Goal: Use online tool/utility: Use online tool/utility

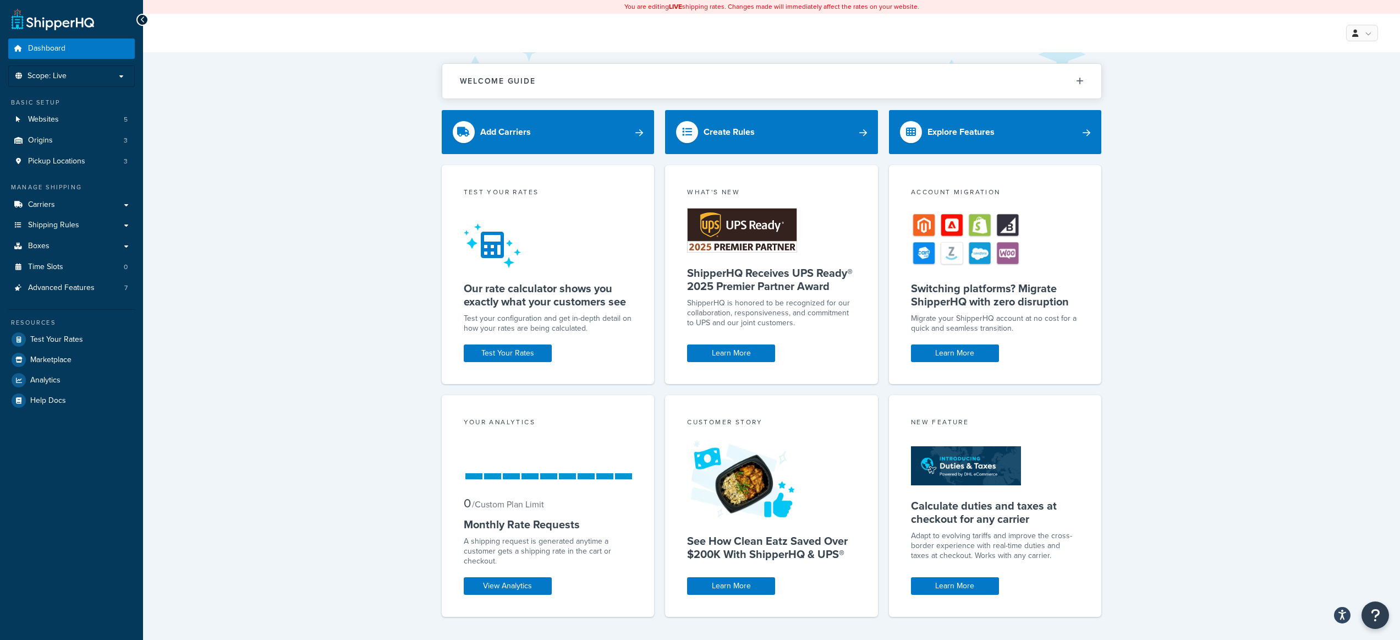
click at [353, 173] on div "Welcome Guide ShipperHQ: An Overview Carrier Setup Shipping Rules Overview Comm…" at bounding box center [771, 356] width 1257 height 609
click at [97, 230] on link "Shipping Rules" at bounding box center [71, 225] width 127 height 20
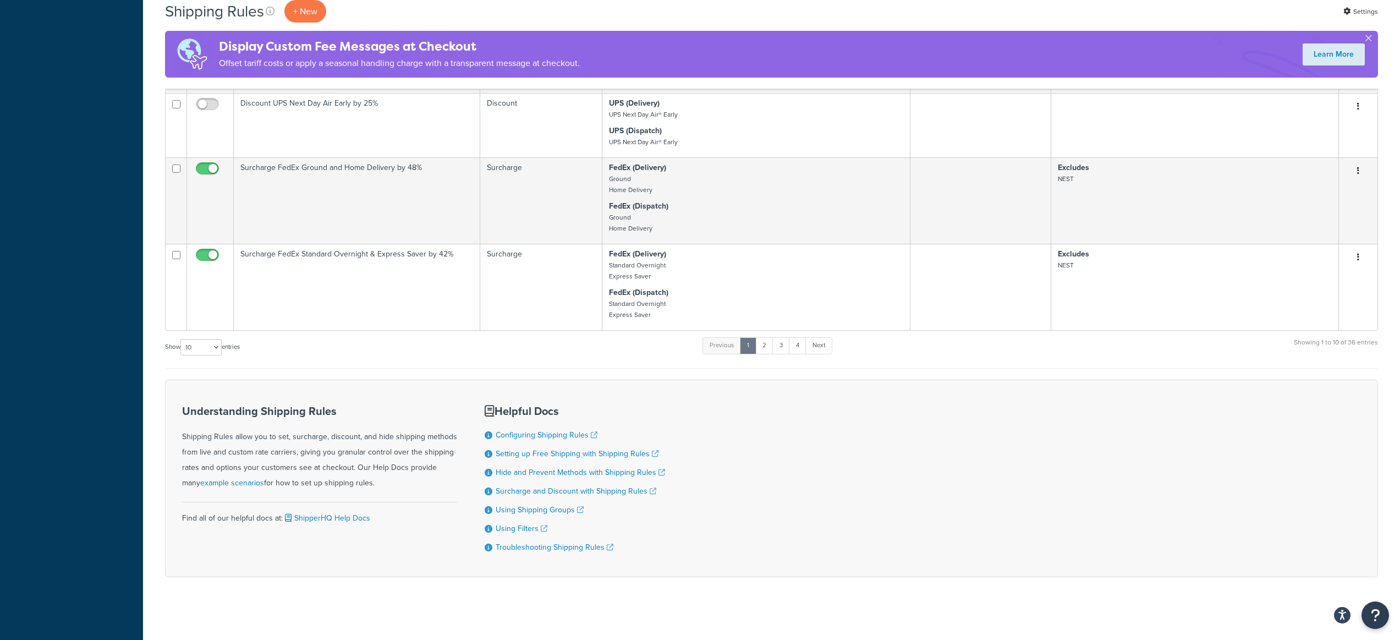
scroll to position [775, 0]
click at [768, 344] on link "2" at bounding box center [765, 343] width 18 height 17
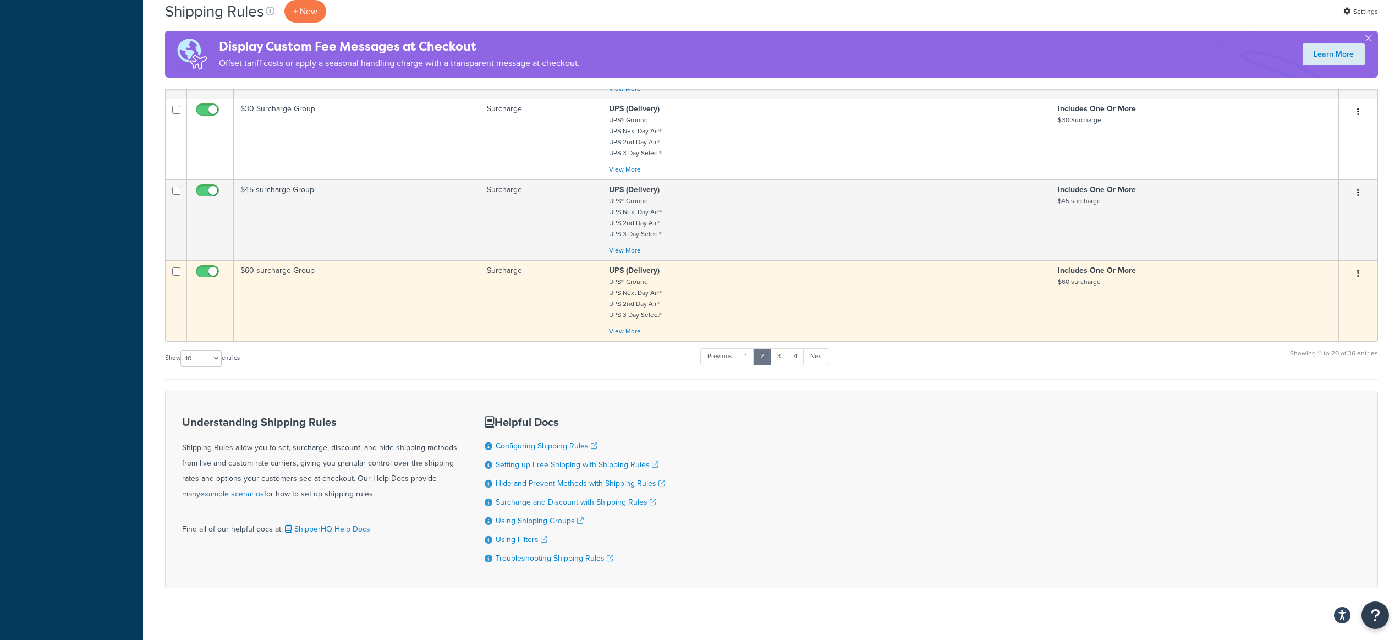
scroll to position [644, 0]
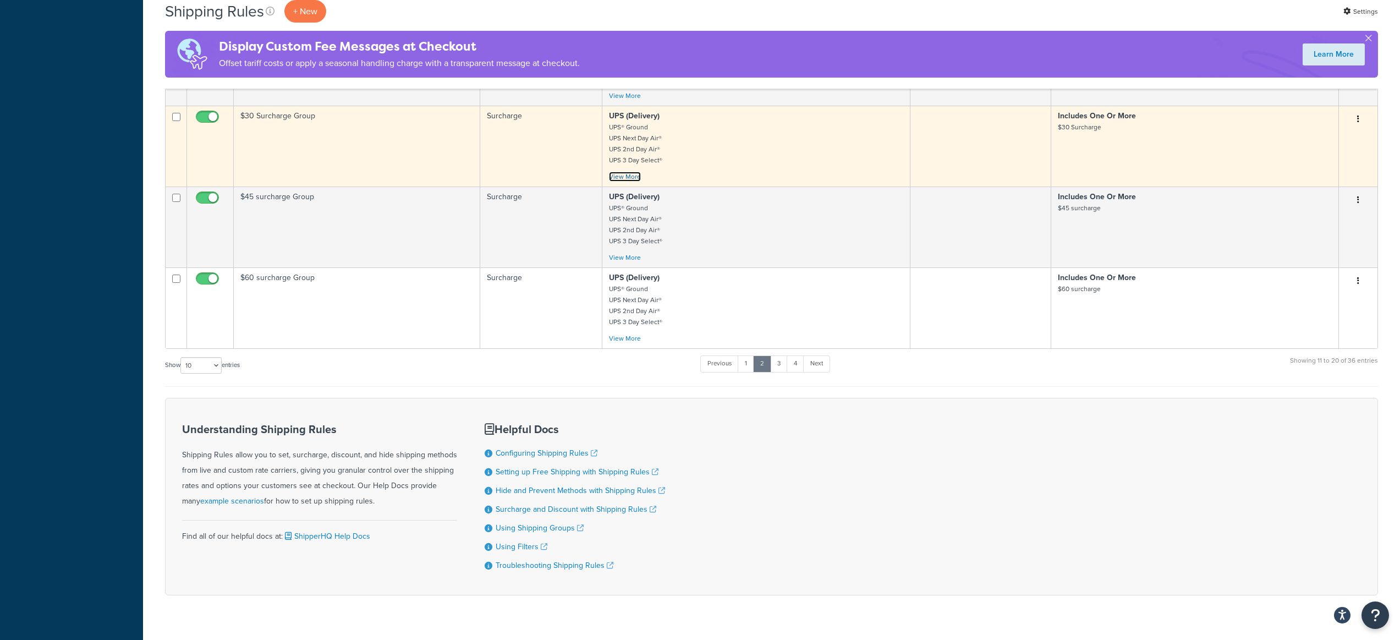
click at [621, 174] on link "View More" at bounding box center [625, 177] width 32 height 10
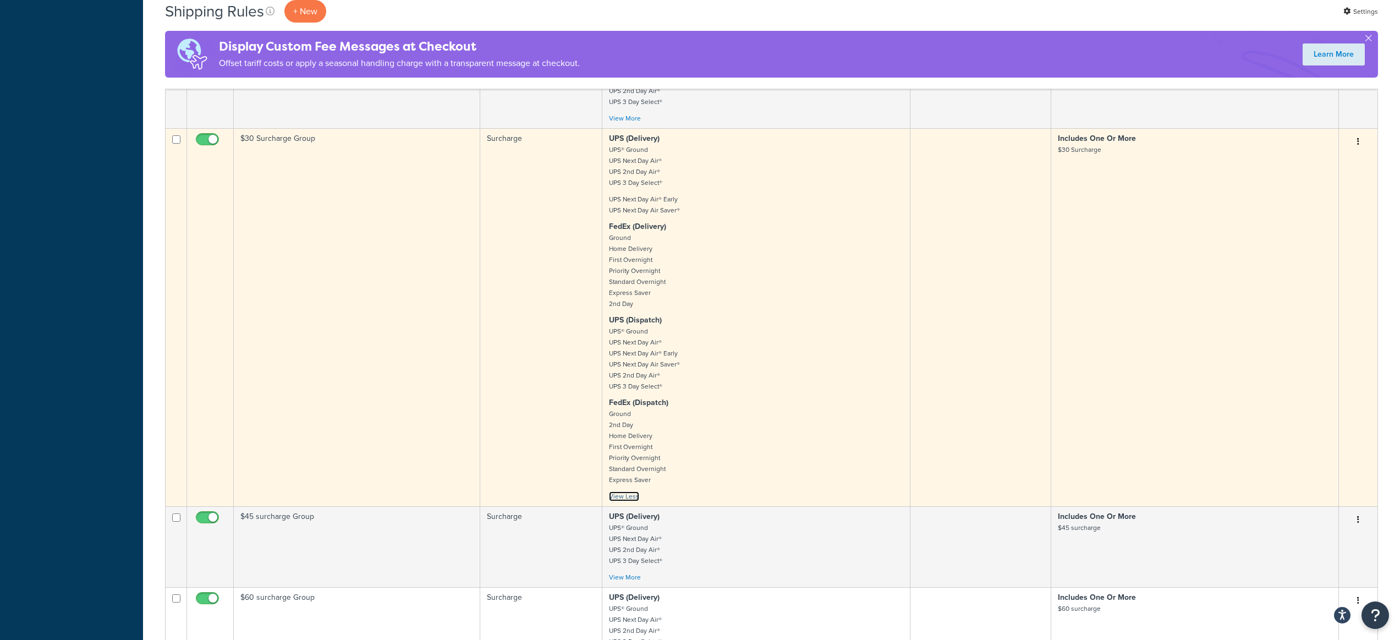
scroll to position [633, 0]
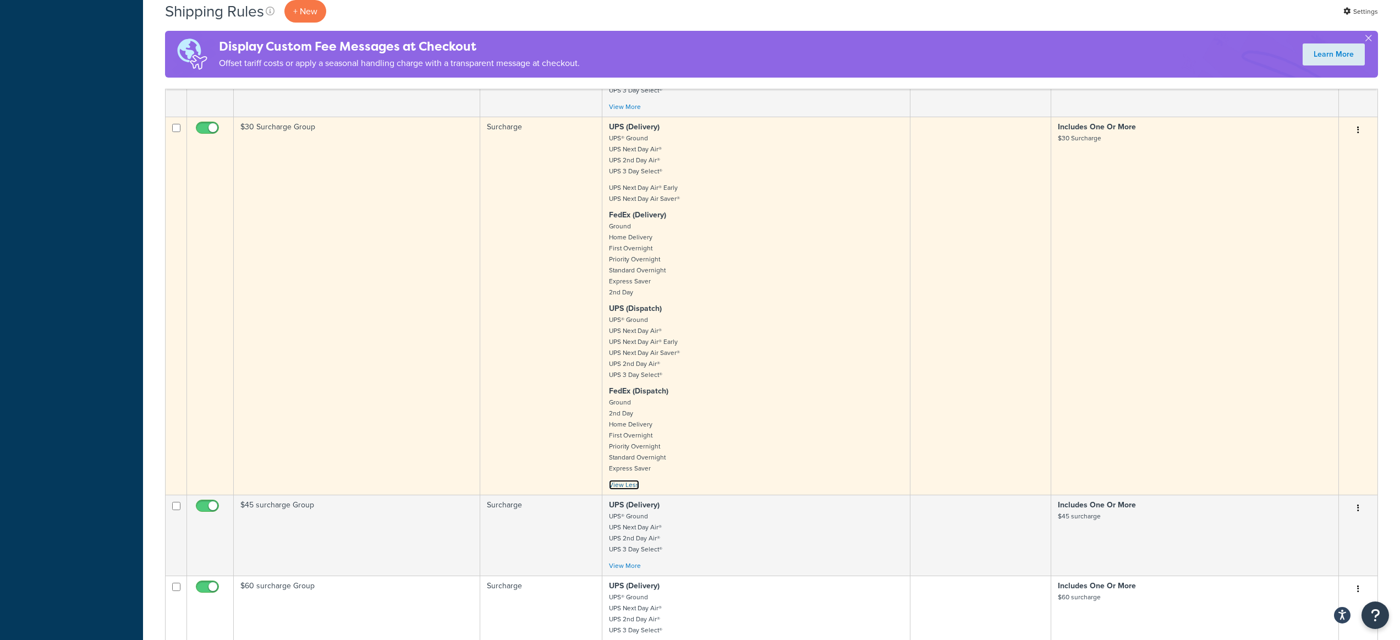
click at [631, 485] on link "View Less" at bounding box center [624, 485] width 30 height 10
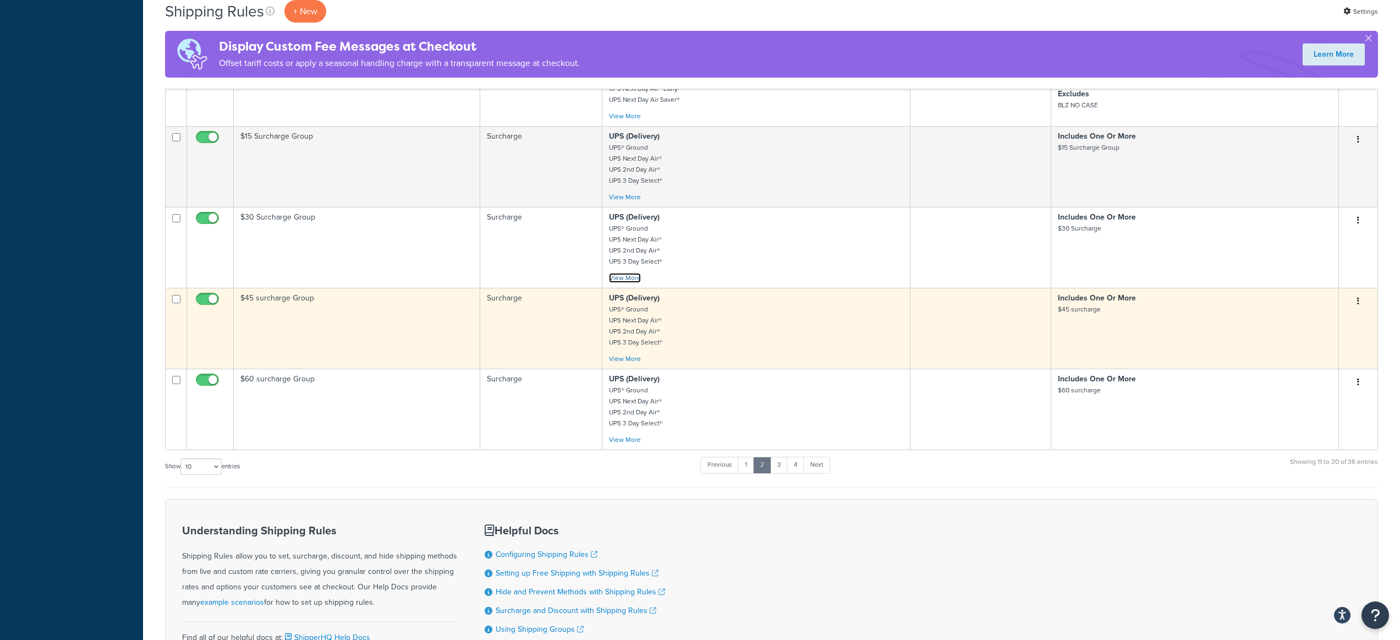
scroll to position [543, 0]
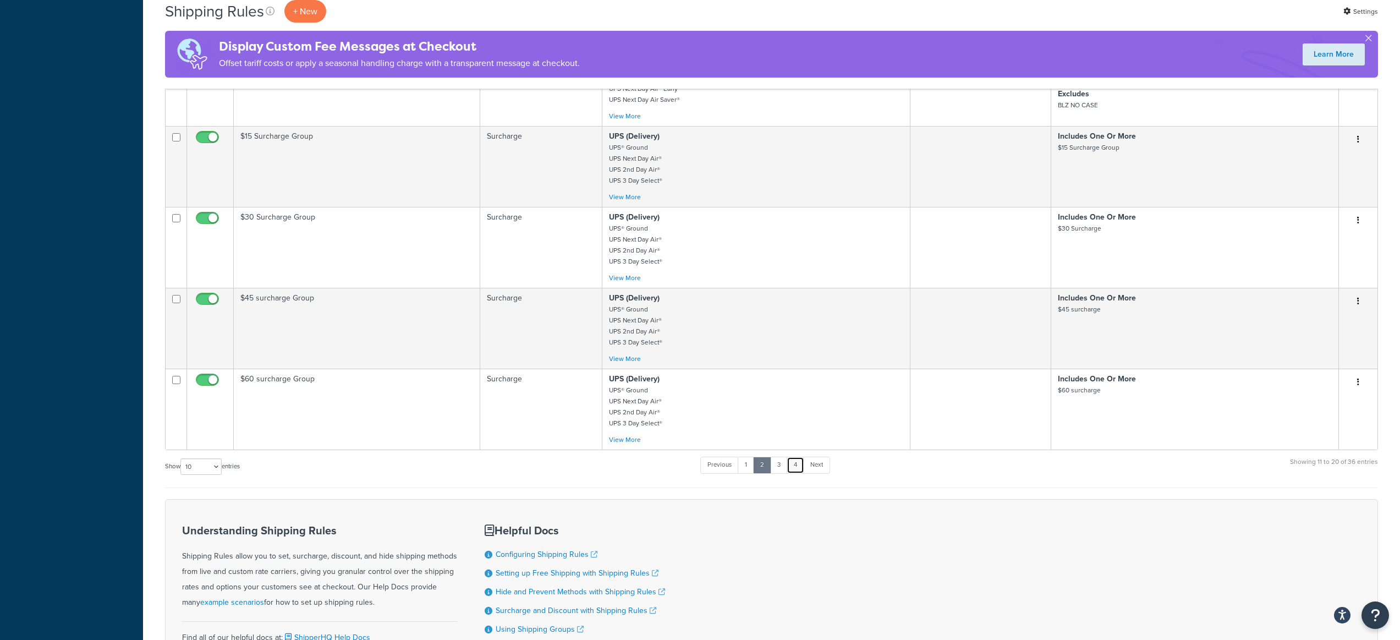
click at [795, 467] on link "4" at bounding box center [796, 465] width 18 height 17
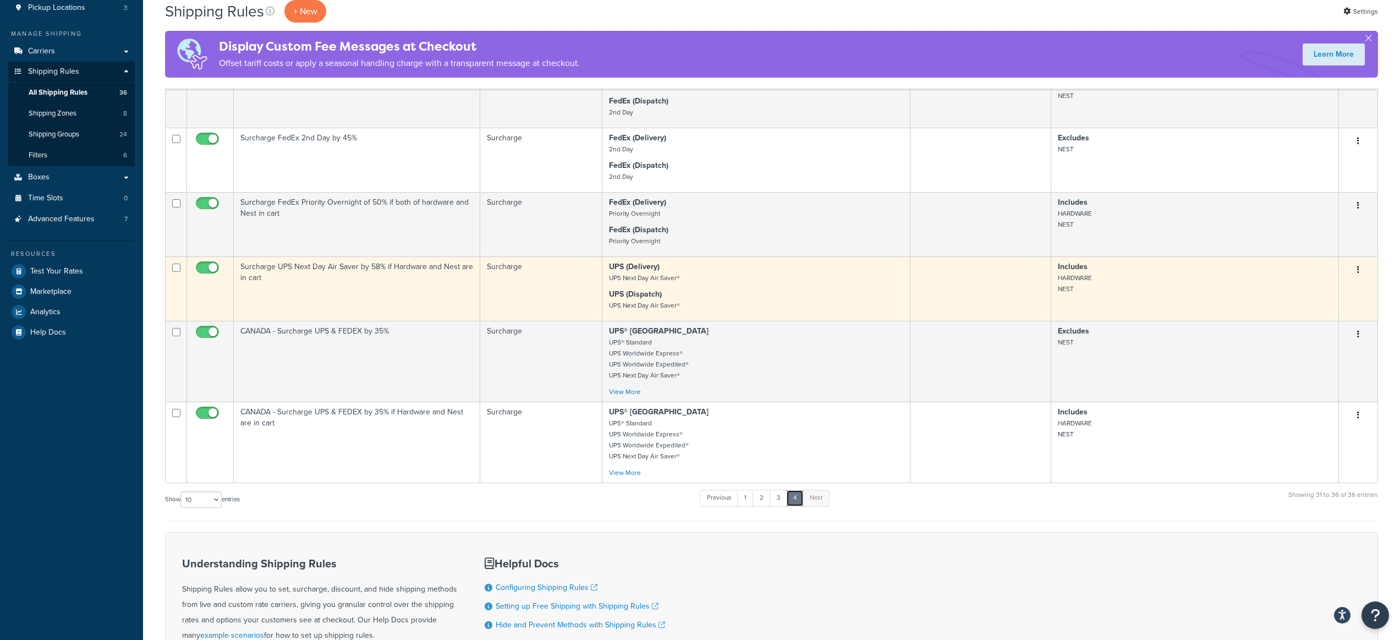
scroll to position [216, 0]
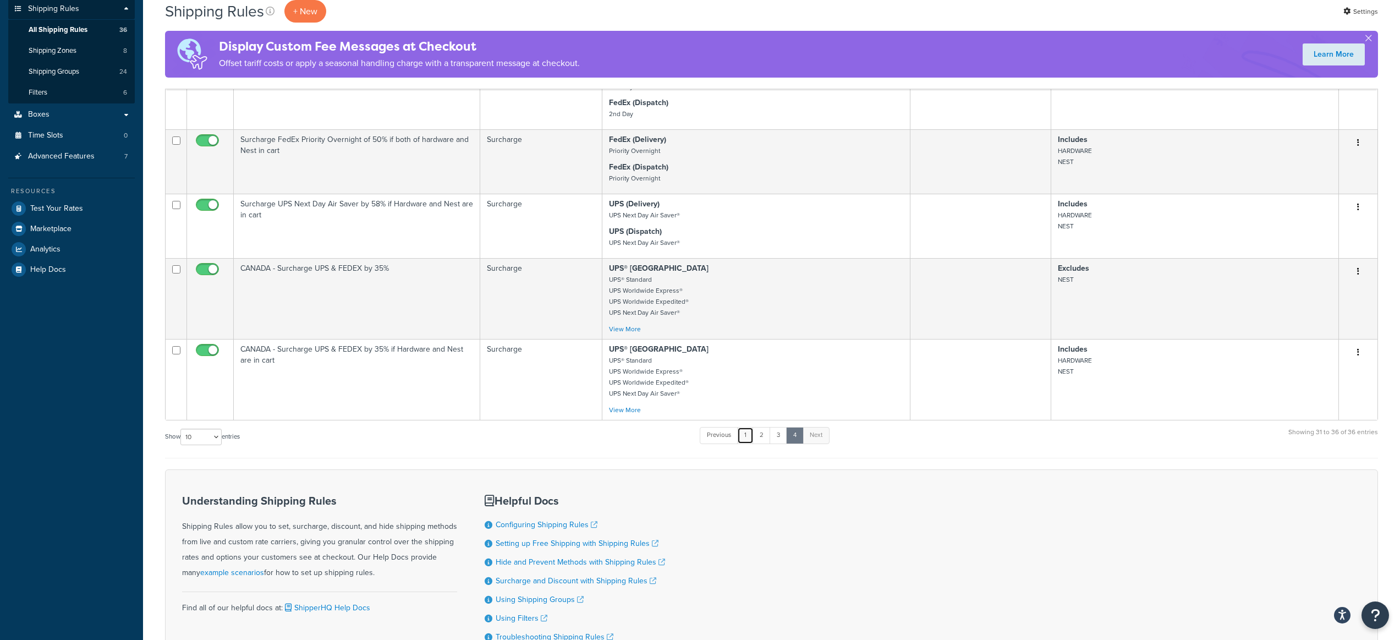
click at [748, 436] on link "1" at bounding box center [745, 435] width 17 height 17
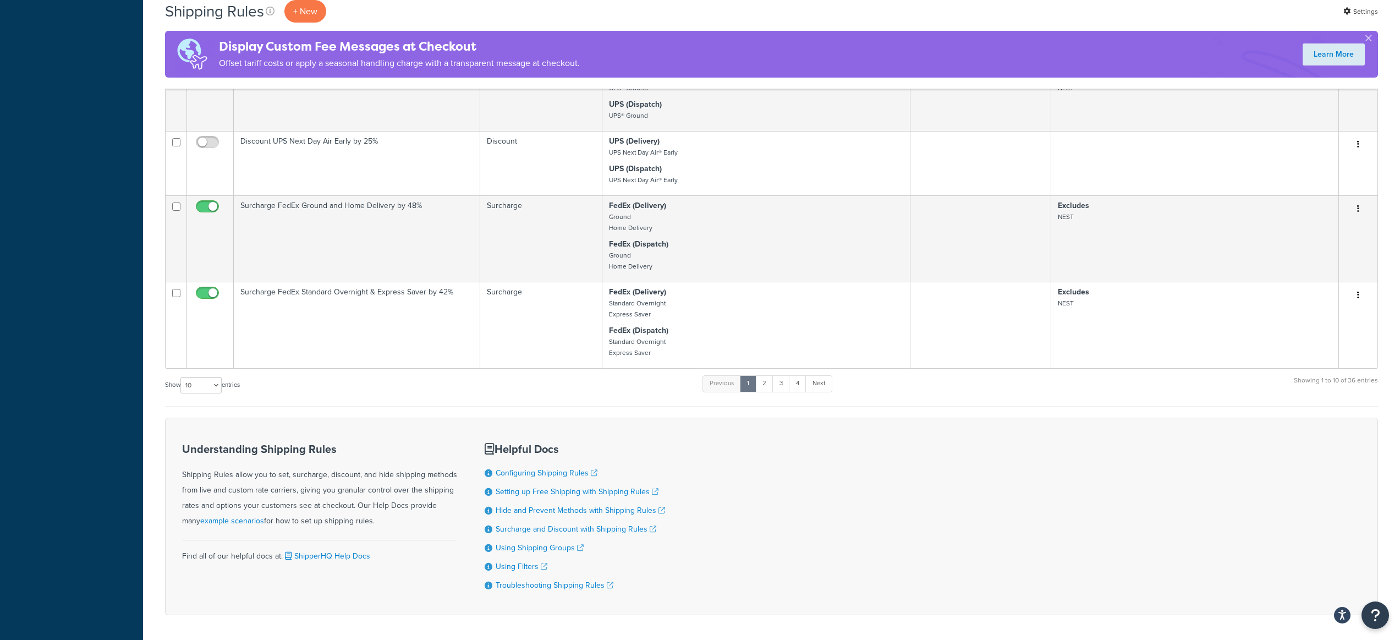
scroll to position [682, 0]
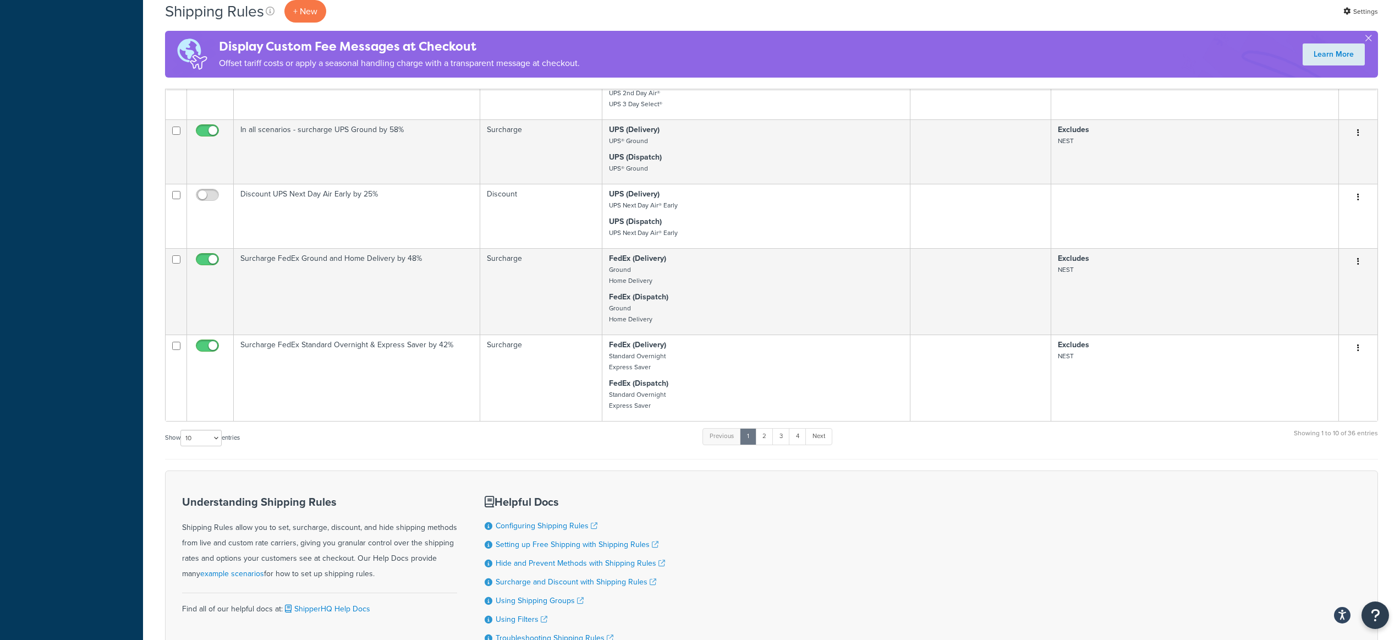
click at [759, 459] on form "Status Rule Name Type Shipping Methods Filters Shipping Groups Actions UPS $1.2…" at bounding box center [771, 81] width 1213 height 1173
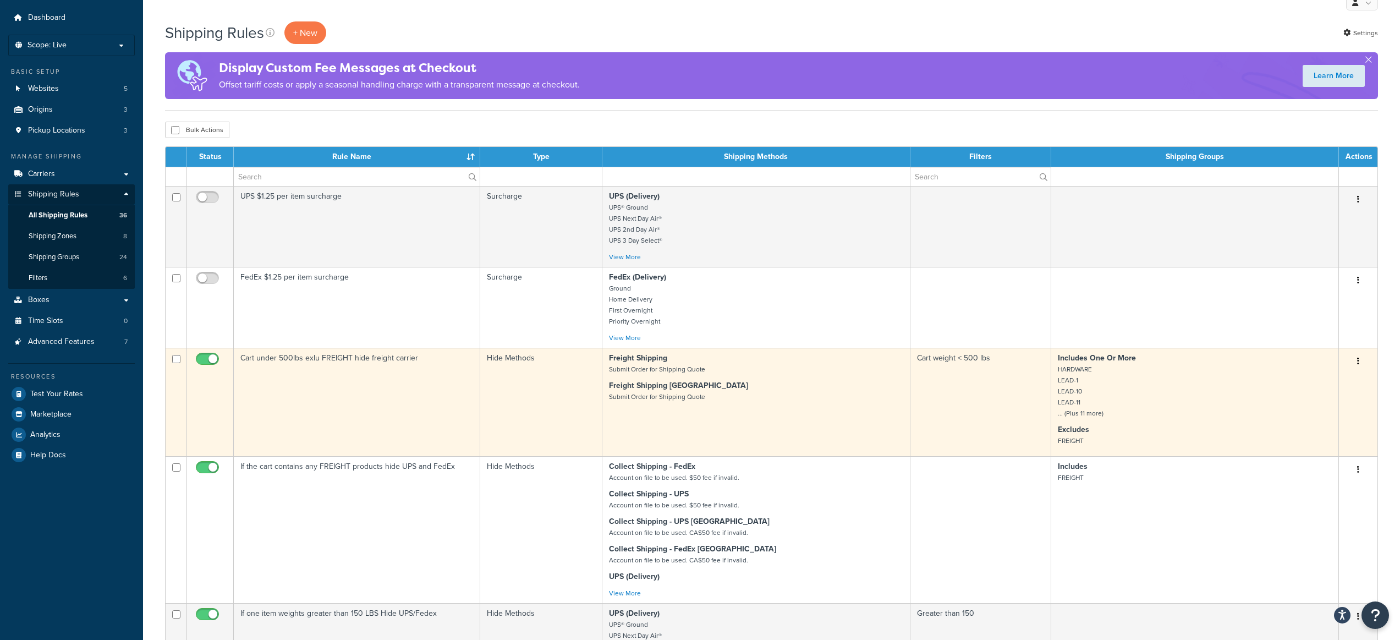
scroll to position [0, 0]
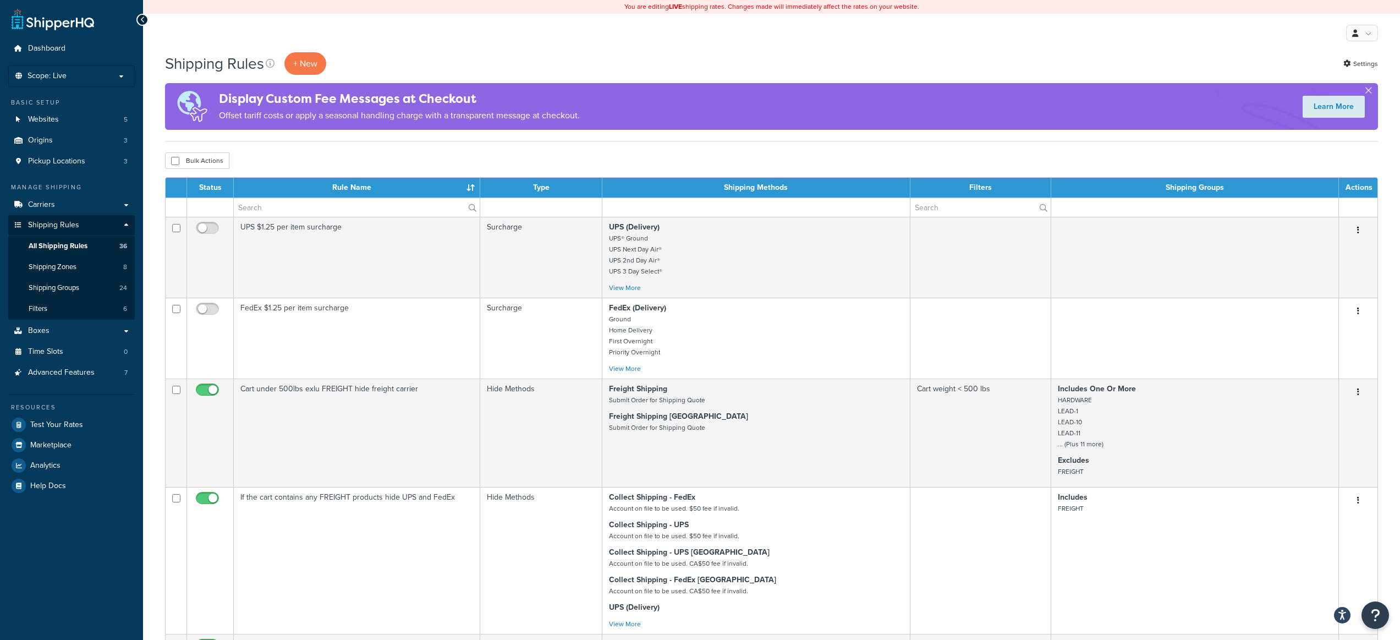
click at [628, 38] on div "My Profile Billing Global Settings Contact Us Logout" at bounding box center [771, 33] width 1257 height 39
click at [630, 50] on div "My Profile Billing Global Settings Contact Us Logout" at bounding box center [771, 33] width 1257 height 39
click at [31, 200] on span "Carriers" at bounding box center [41, 204] width 27 height 9
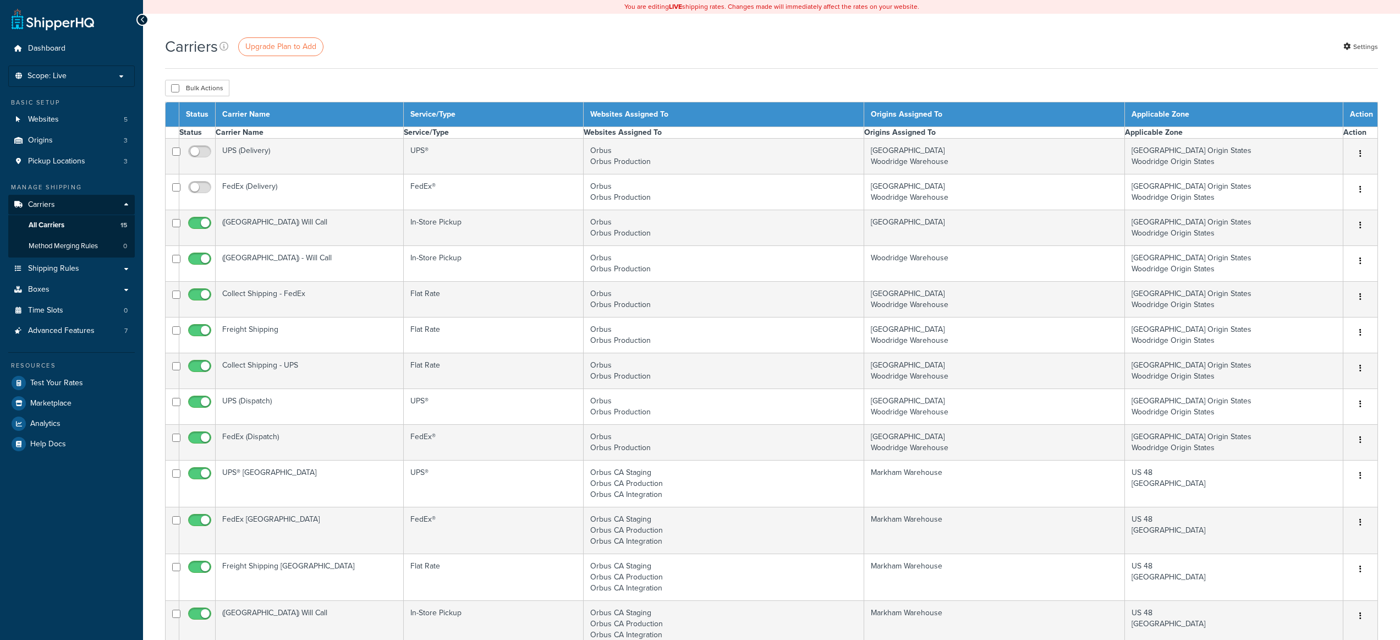
select select "15"
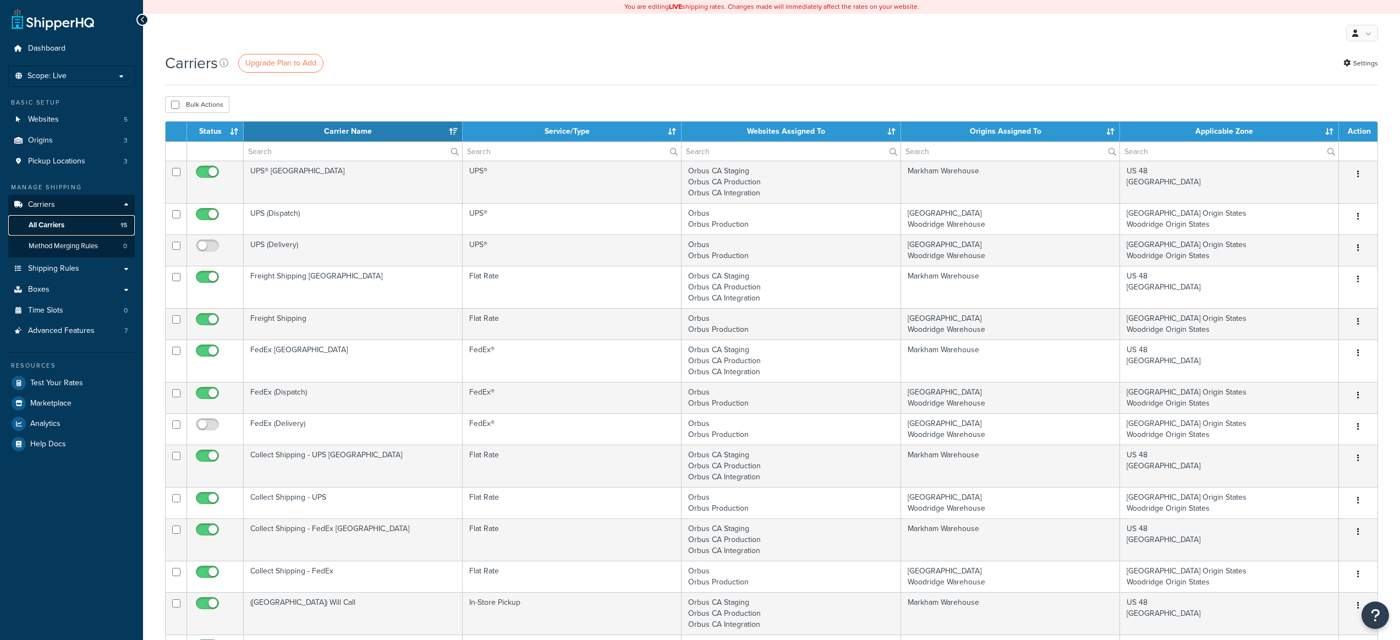
click at [50, 224] on span "All Carriers" at bounding box center [47, 225] width 36 height 9
select select "15"
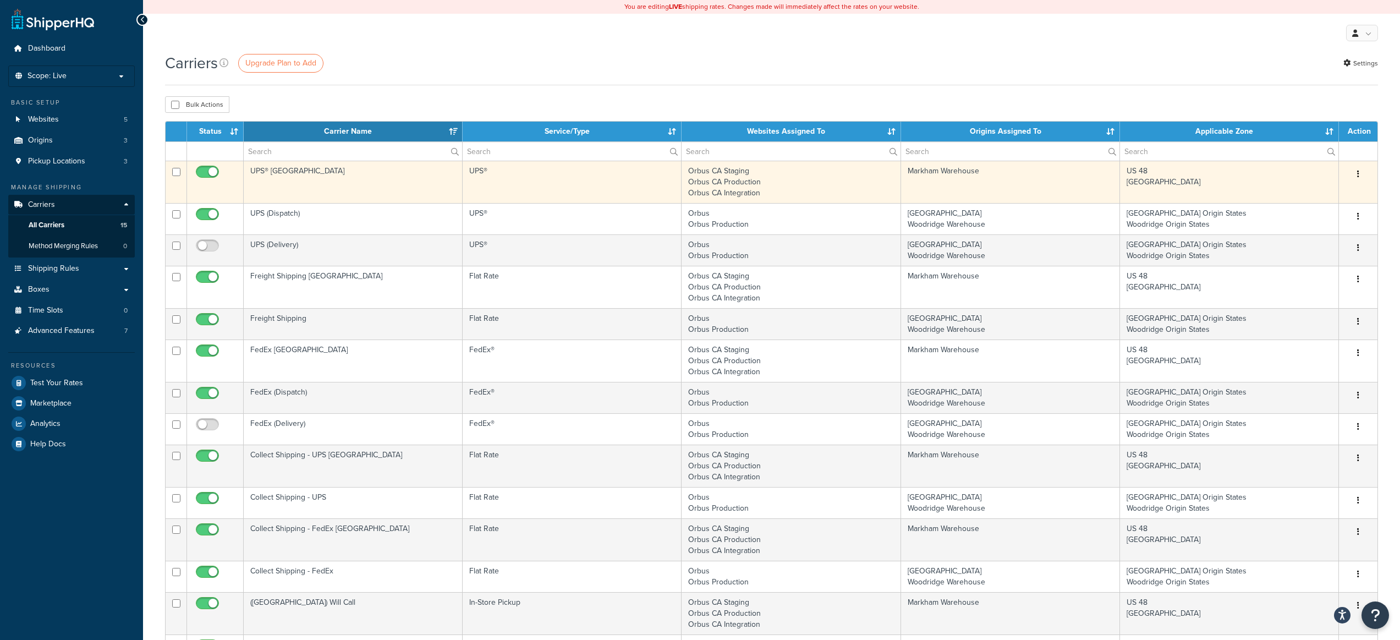
click at [300, 180] on td "UPS® [GEOGRAPHIC_DATA]" at bounding box center [353, 182] width 219 height 42
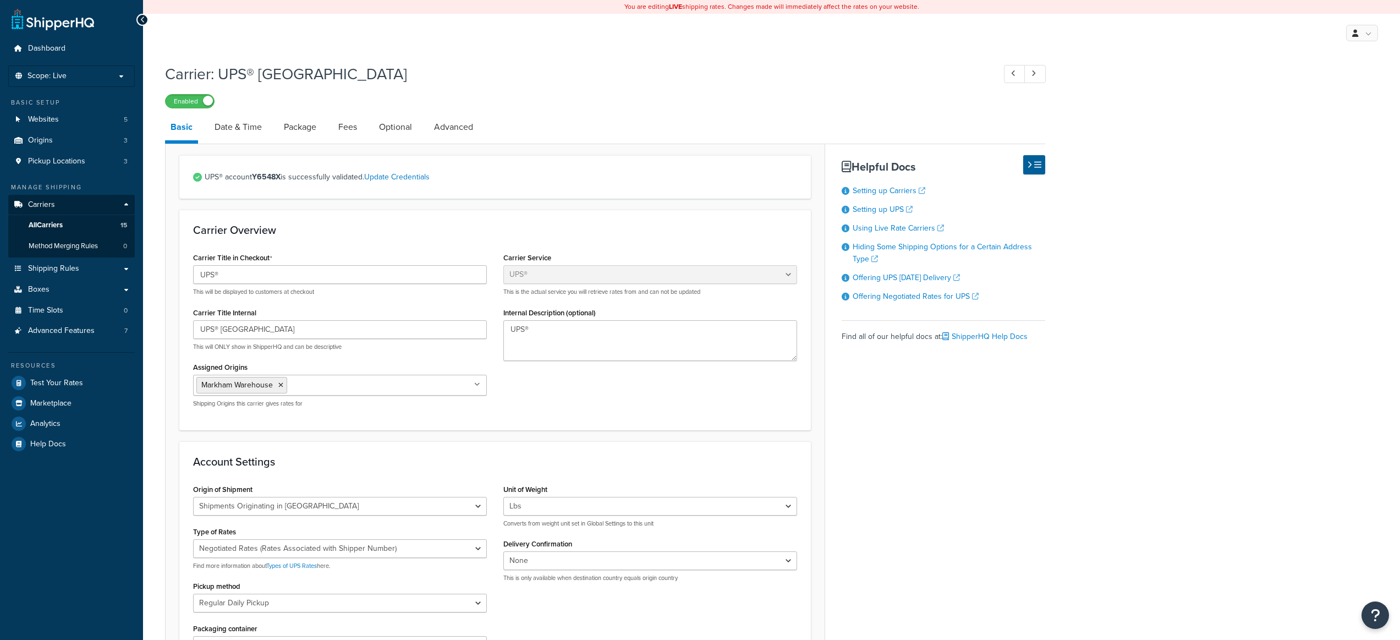
select select "ups"
select select "can"
click at [38, 385] on span "Test Your Rates" at bounding box center [56, 383] width 53 height 9
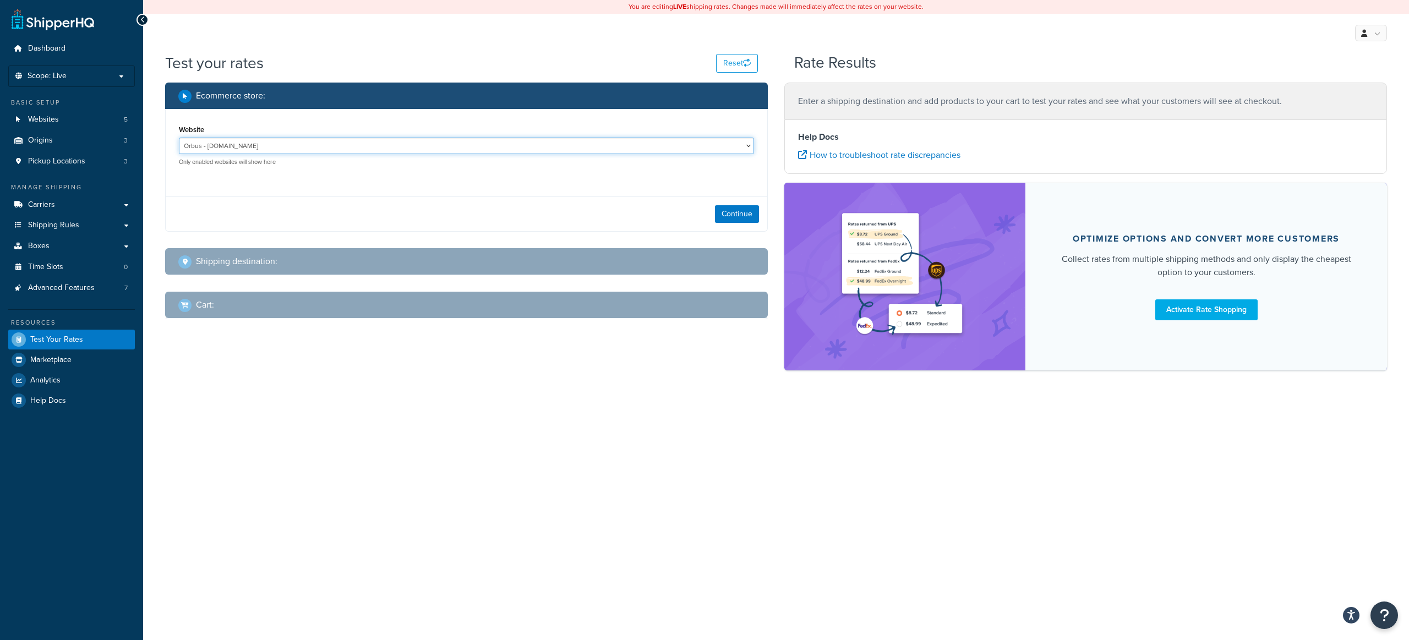
click at [245, 143] on select "Orbus - [DOMAIN_NAME] Orbus CA Integration - [DOMAIN_NAME] Orbus CA Production …" at bounding box center [466, 146] width 575 height 17
select select "94ebc1f871226a9ec0eec4093448cfd1"
click at [179, 138] on select "Orbus - [DOMAIN_NAME] Orbus CA Integration - [DOMAIN_NAME] Orbus CA Production …" at bounding box center [466, 146] width 575 height 17
click at [732, 216] on button "Continue" at bounding box center [737, 214] width 44 height 18
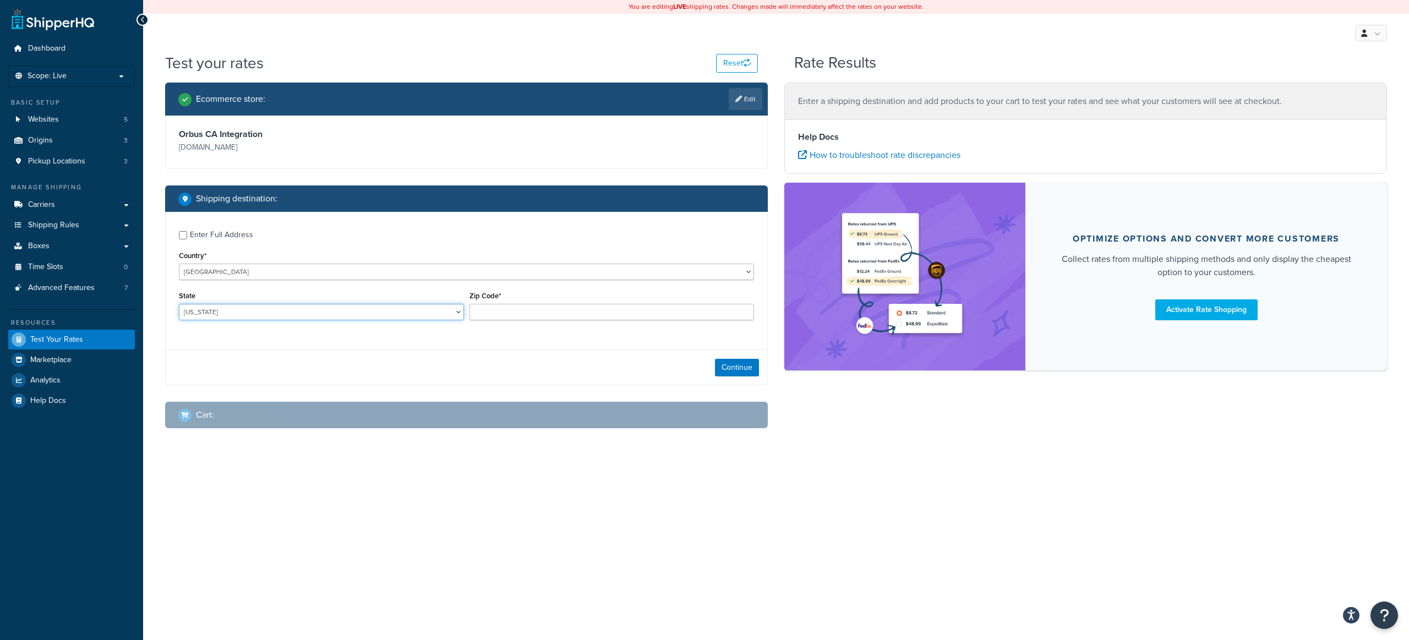
click at [259, 304] on select "Alabama Alaska American Samoa Arizona Arkansas Armed Forces Americas Armed Forc…" at bounding box center [321, 312] width 285 height 17
select select "TX"
click at [179, 304] on select "Alabama Alaska American Samoa Arizona Arkansas Armed Forces Americas Armed Forc…" at bounding box center [321, 312] width 285 height 17
click at [494, 311] on input "Zip Code*" at bounding box center [611, 312] width 285 height 17
type input "76131"
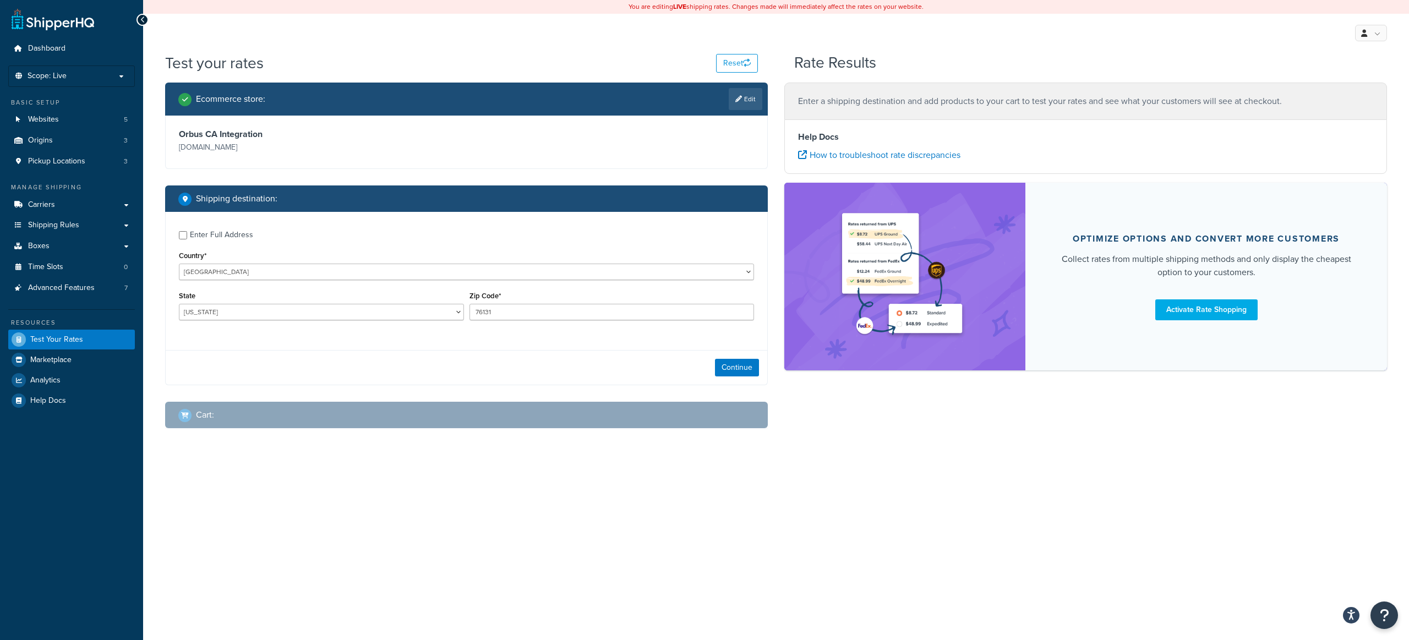
click at [374, 334] on div "Enter Full Address Country* United States United Kingdom Afghanistan Åland Isla…" at bounding box center [466, 277] width 601 height 130
click at [728, 365] on button "Continue" at bounding box center [737, 368] width 44 height 18
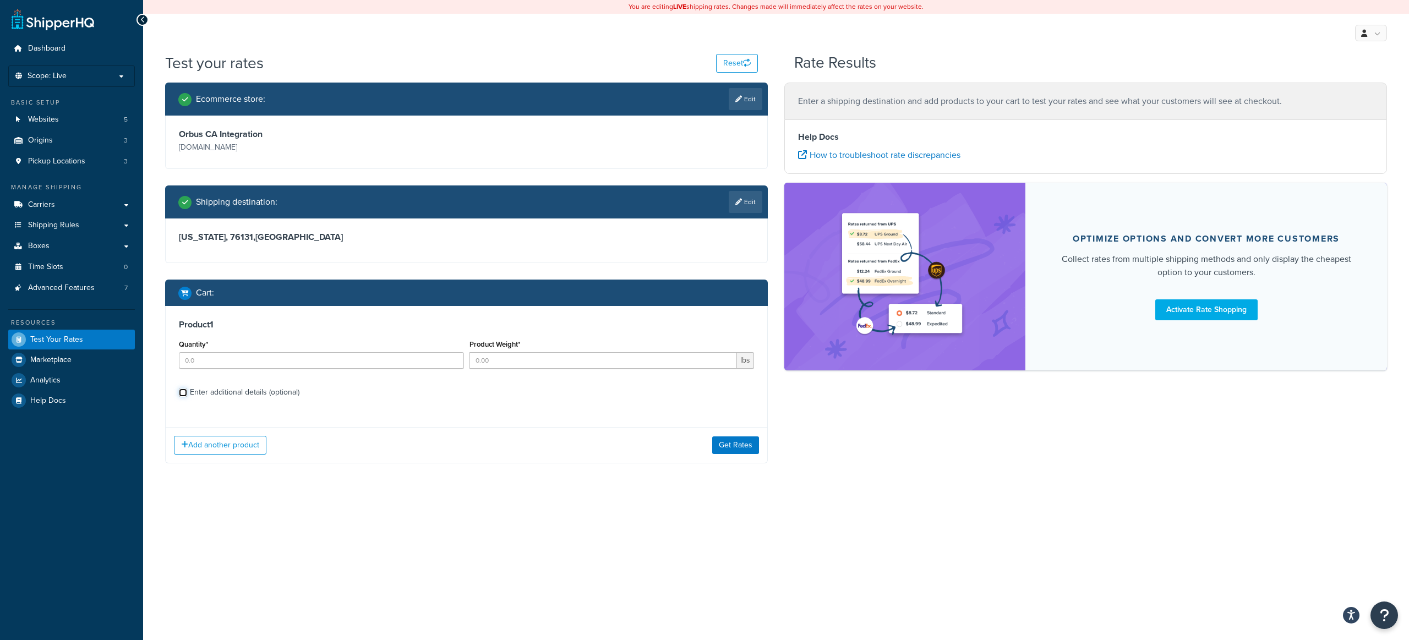
click at [183, 392] on input "Enter additional details (optional)" at bounding box center [183, 392] width 8 height 8
checkbox input "true"
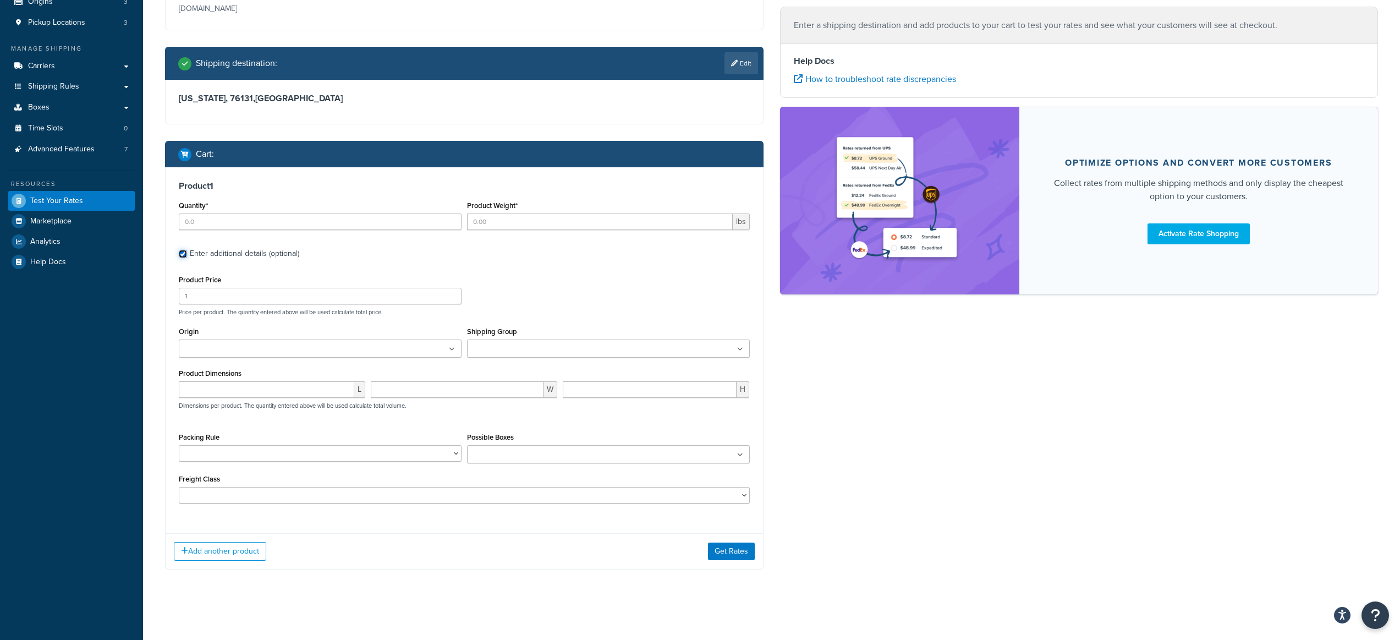
scroll to position [140, 0]
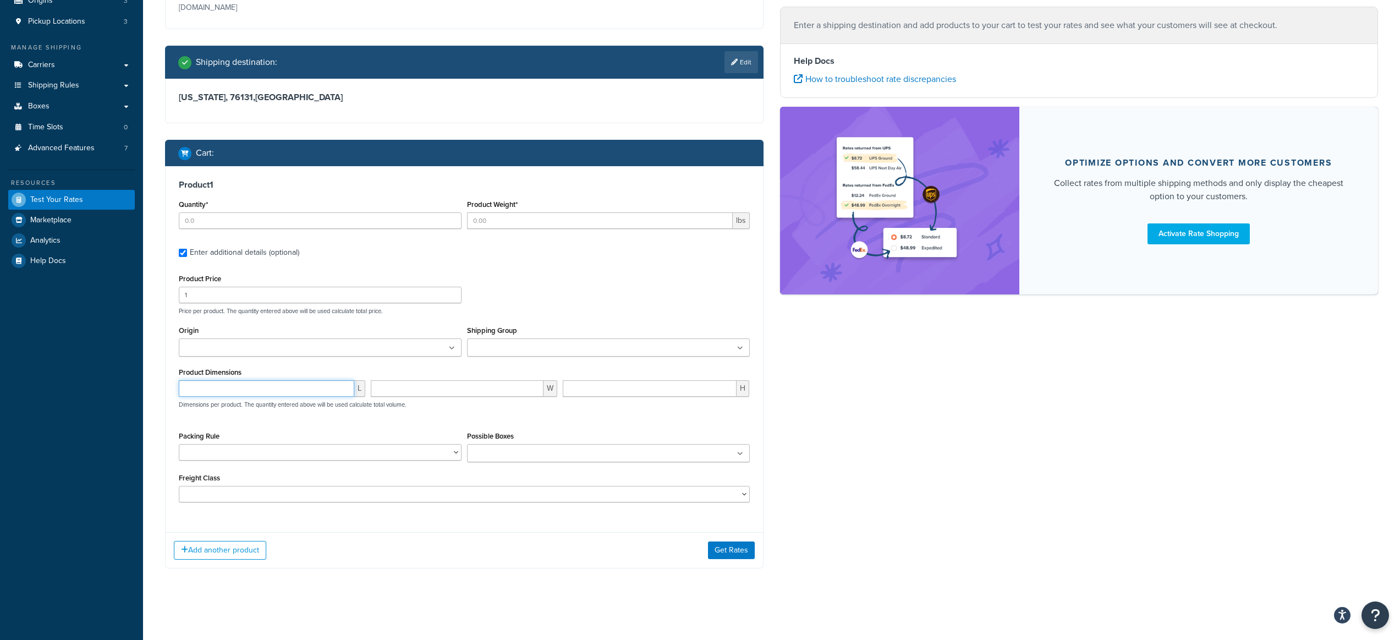
click at [322, 389] on input "number" at bounding box center [267, 388] width 176 height 17
type input "38"
click at [496, 387] on input "number" at bounding box center [457, 388] width 173 height 17
type input "5"
click at [588, 391] on input "number" at bounding box center [650, 388] width 174 height 17
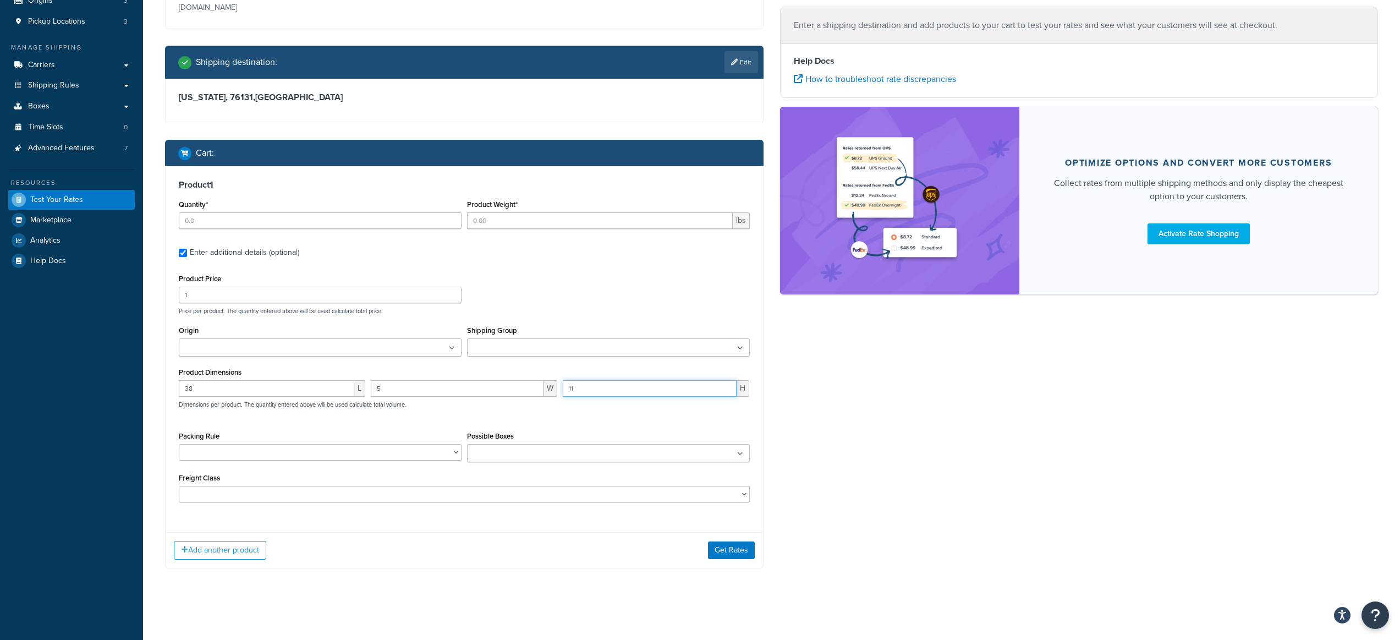
type input "11"
click at [534, 289] on div "Product Price 1 Price per product. The quantity entered above will be used calc…" at bounding box center [464, 292] width 577 height 43
click at [548, 459] on input "Possible Boxes" at bounding box center [518, 454] width 97 height 12
type input "172"
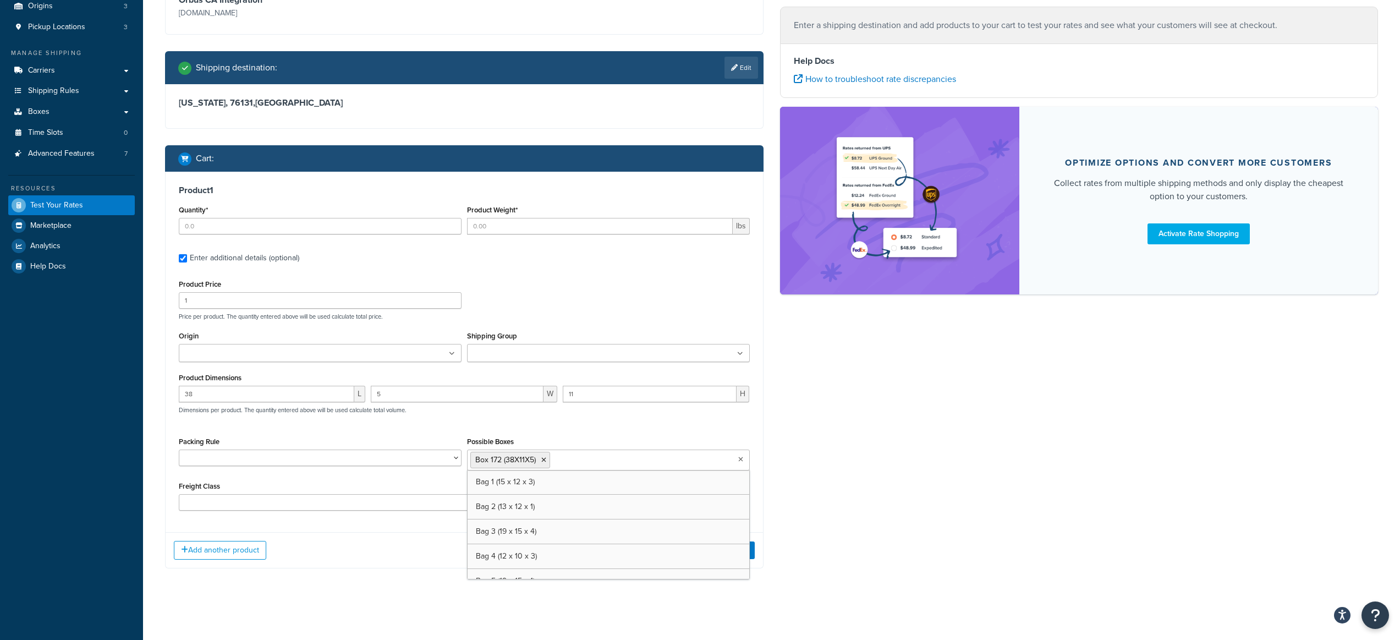
click at [630, 425] on div "Product Price 1 Price per product. The quantity entered above will be used calc…" at bounding box center [464, 394] width 571 height 234
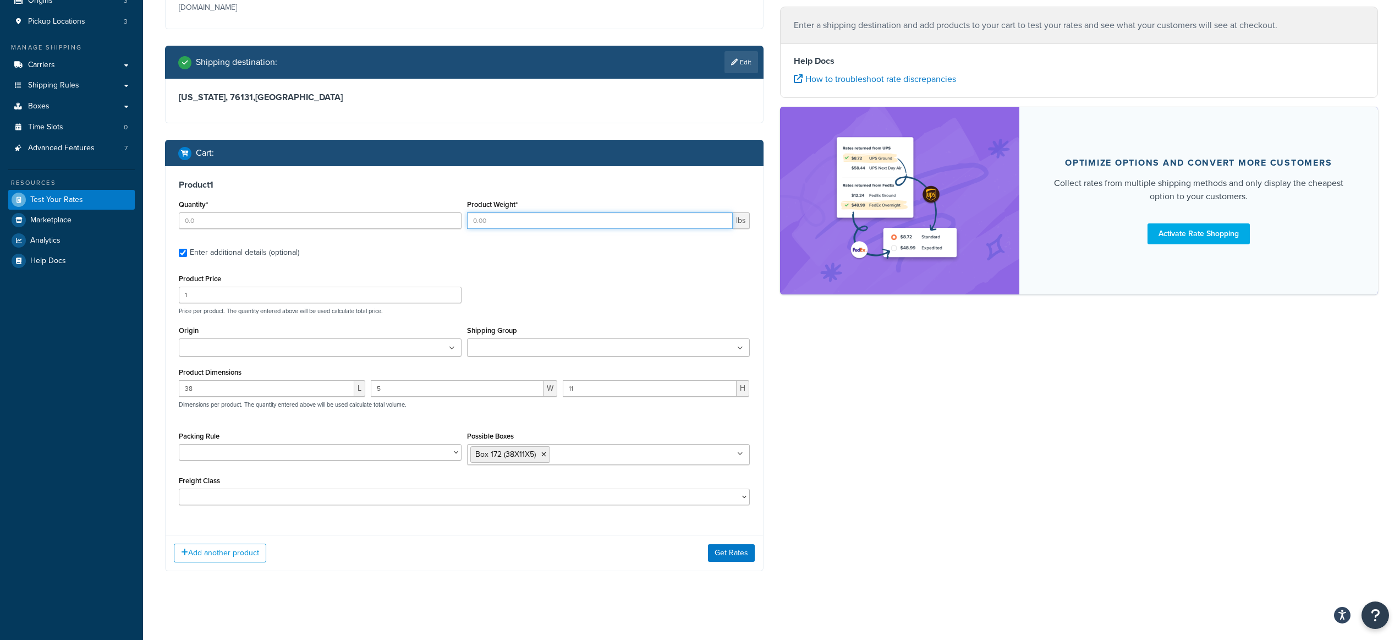
click at [528, 225] on input "Product Weight*" at bounding box center [600, 220] width 266 height 17
type input "14"
click at [519, 267] on div "Product 1 Quantity* Product Weight* 14 lbs Enter additional details (optional) …" at bounding box center [465, 346] width 598 height 360
click at [219, 219] on input "Quantity*" at bounding box center [320, 220] width 283 height 17
type input "1"
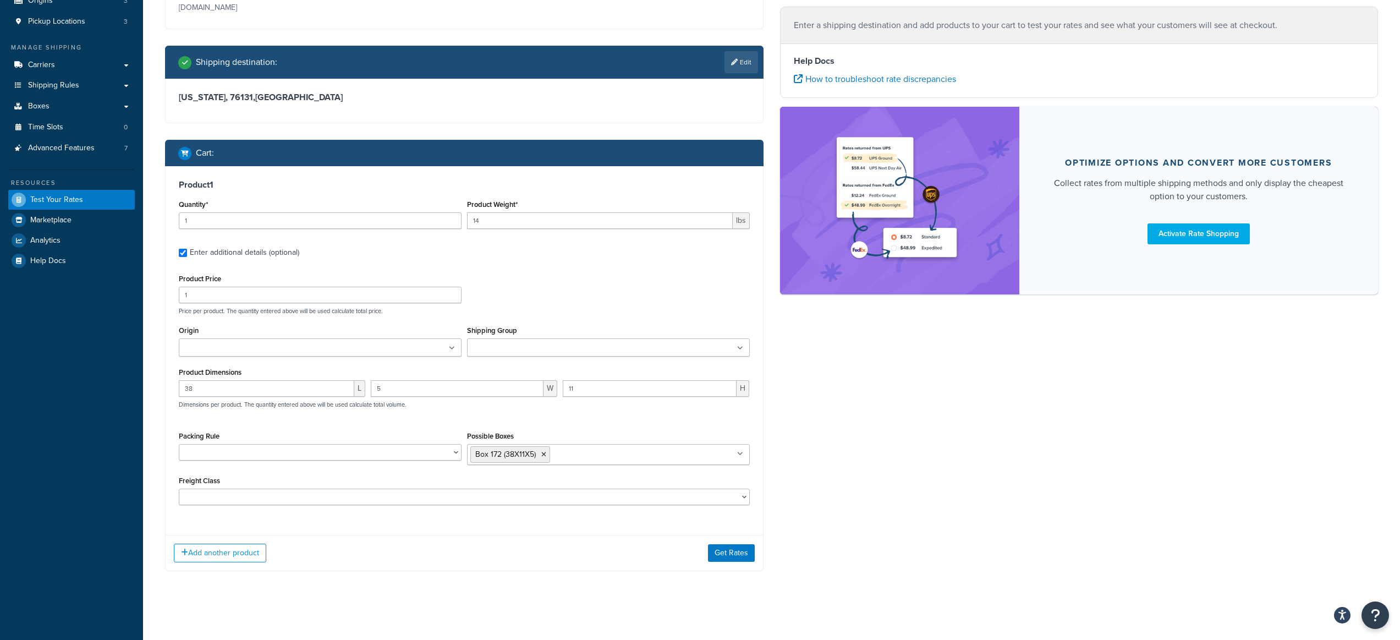
click at [438, 244] on label "Enter additional details (optional)" at bounding box center [470, 252] width 560 height 18
click at [187, 249] on input "Enter additional details (optional)" at bounding box center [183, 253] width 8 height 8
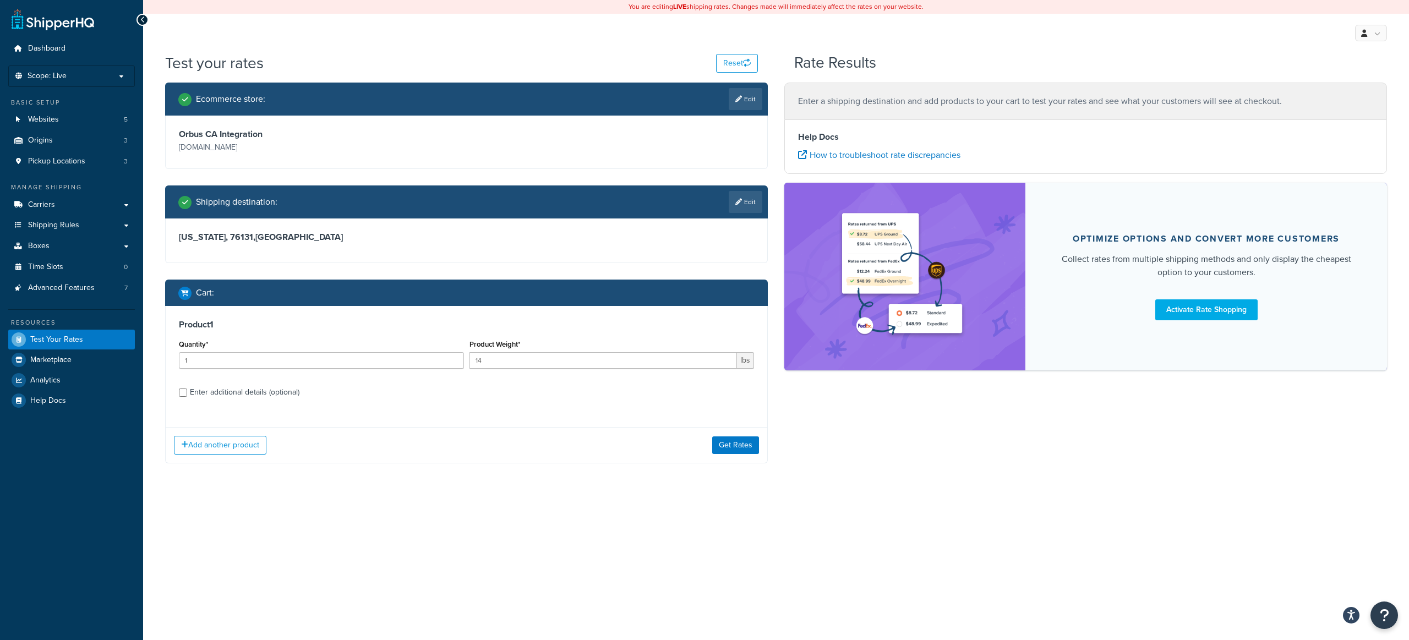
click at [270, 389] on div "Enter additional details (optional)" at bounding box center [245, 392] width 110 height 15
click at [187, 389] on input "Enter additional details (optional)" at bounding box center [183, 392] width 8 height 8
checkbox input "true"
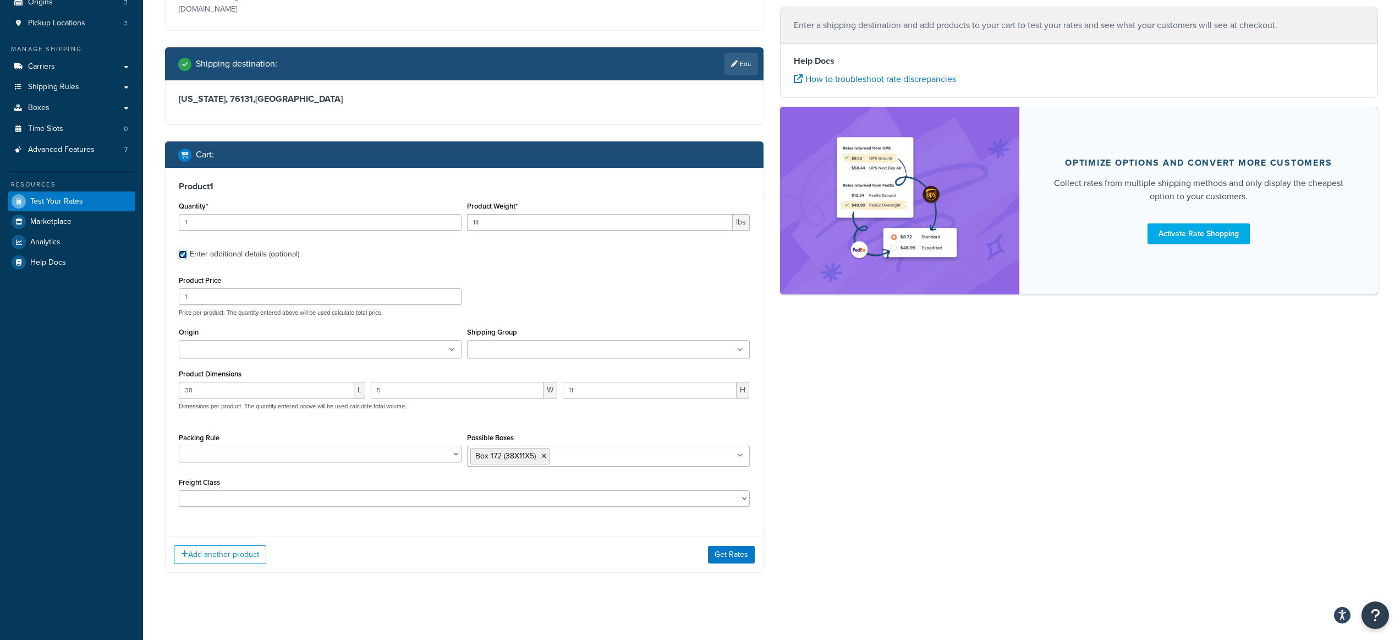
scroll to position [143, 0]
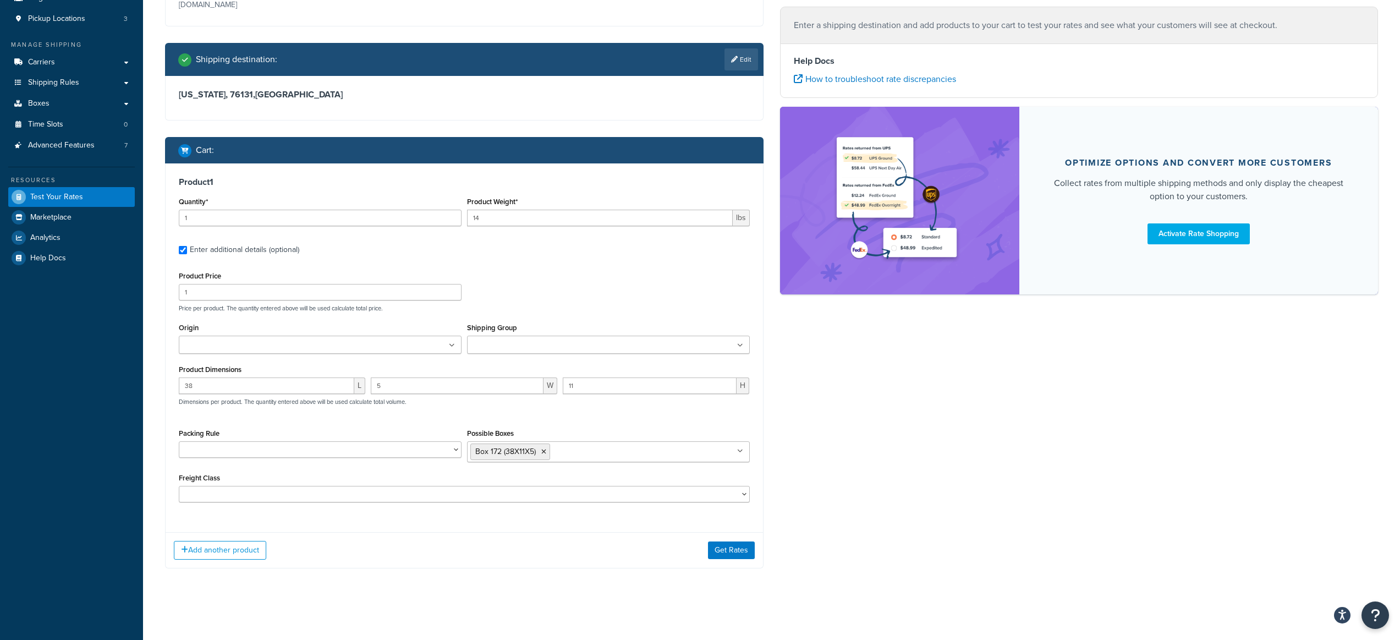
click at [451, 342] on icon at bounding box center [452, 345] width 6 height 7
click at [473, 313] on div "Product Price 1 Price per product. The quantity entered above will be used calc…" at bounding box center [464, 387] width 571 height 237
click at [479, 356] on div "Shipping Group $15 Surcharge Group $30 Surcharge $45 surcharge $60 surcharge $7…" at bounding box center [608, 341] width 288 height 42
click at [482, 350] on input "Shipping Group" at bounding box center [518, 346] width 97 height 12
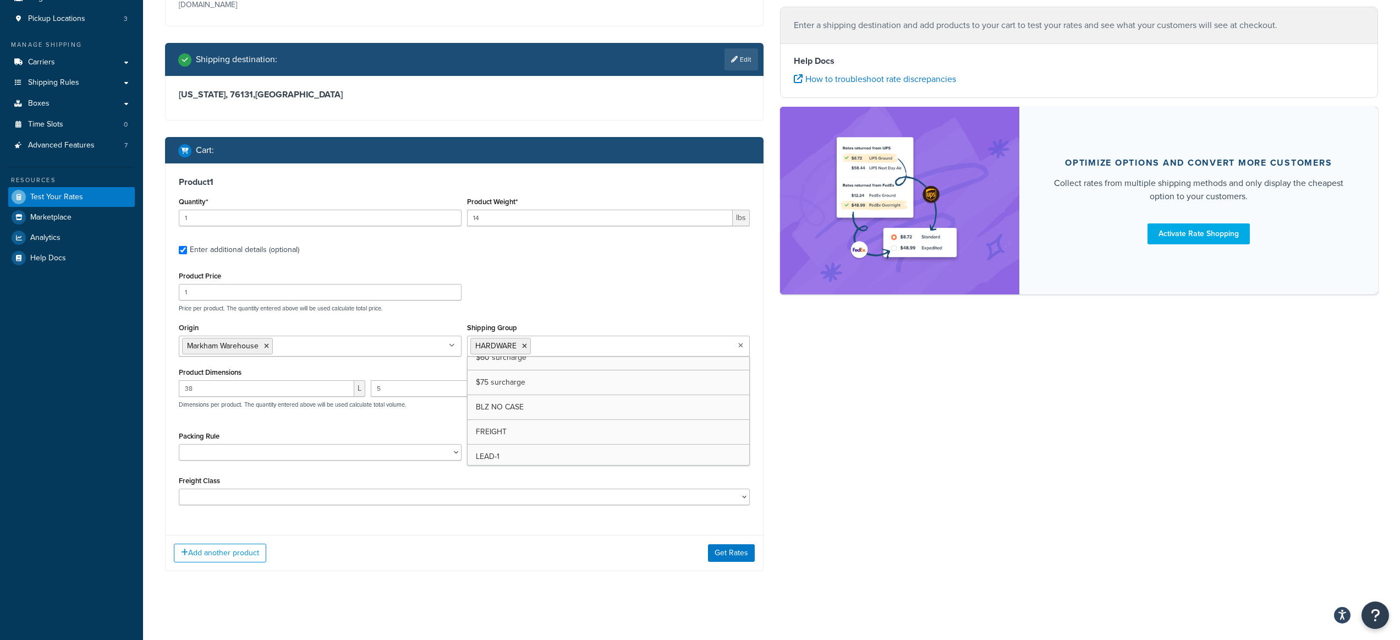
click at [839, 426] on div "Ecommerce store : Edit Orbus CA Integration ca.canada-integration-gfsdcky-d7f5g…" at bounding box center [772, 264] width 1230 height 648
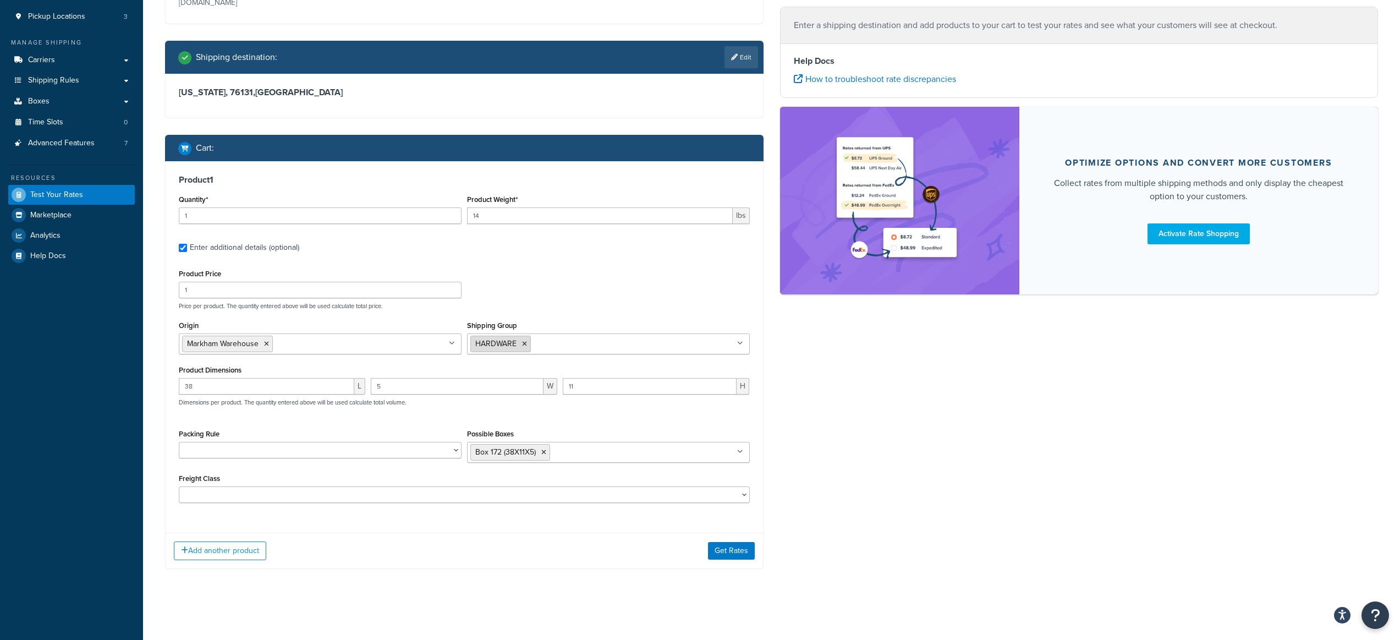
scroll to position [145, 0]
click at [741, 551] on button "Get Rates" at bounding box center [731, 550] width 47 height 18
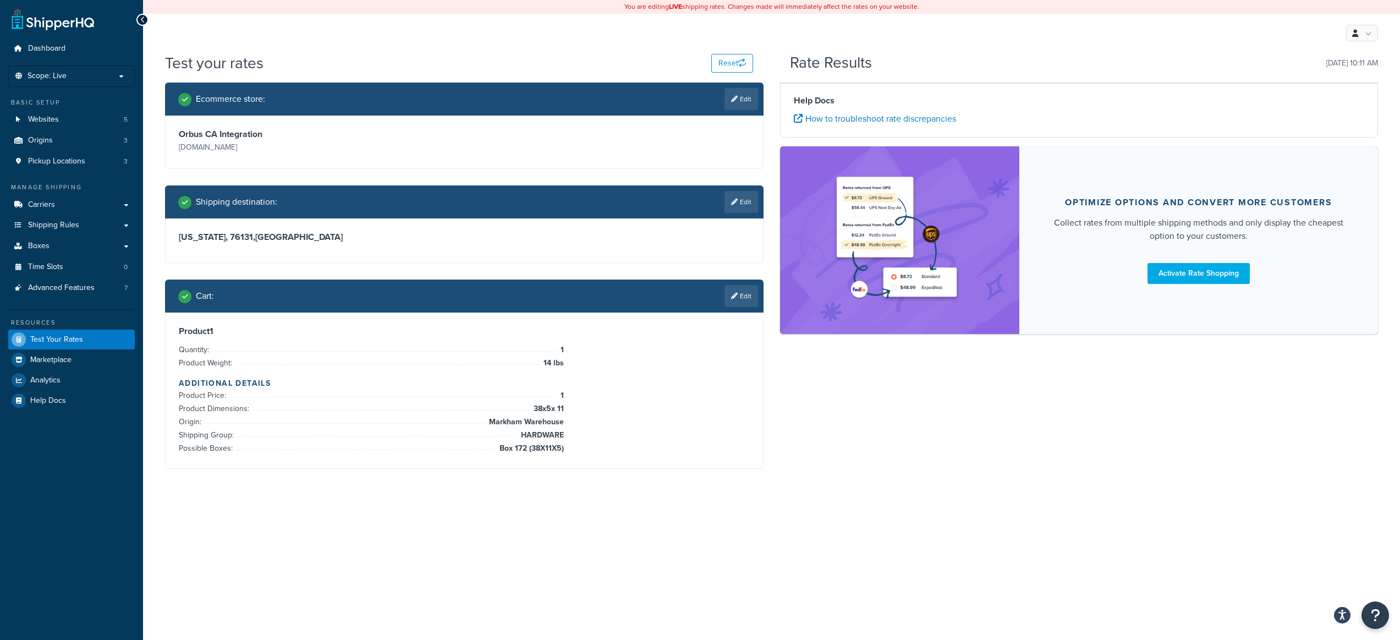
scroll to position [0, 0]
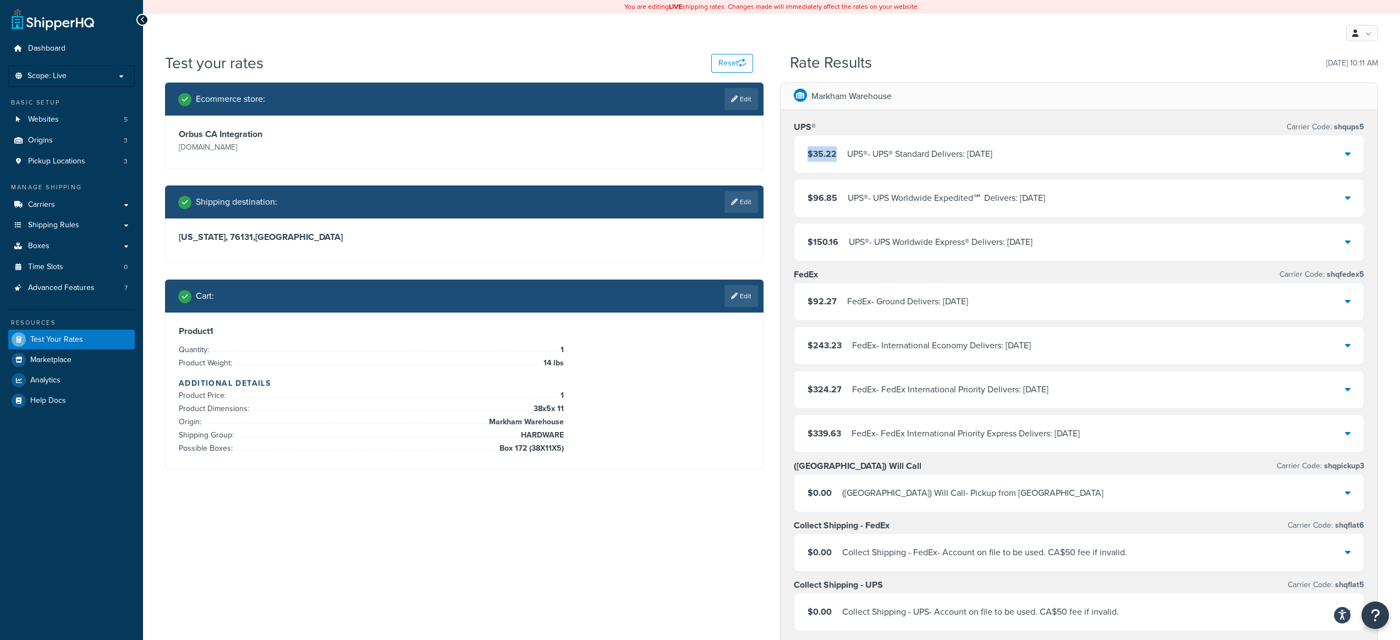
drag, startPoint x: 836, startPoint y: 152, endPoint x: 786, endPoint y: 152, distance: 49.5
click at [786, 152] on div "UPS® Carrier Code: shqups5 $35.22 UPS® - UPS® Standard Delivers: Fri, Aug 22 $9…" at bounding box center [1080, 422] width 598 height 625
click at [95, 209] on link "Carriers" at bounding box center [71, 205] width 127 height 20
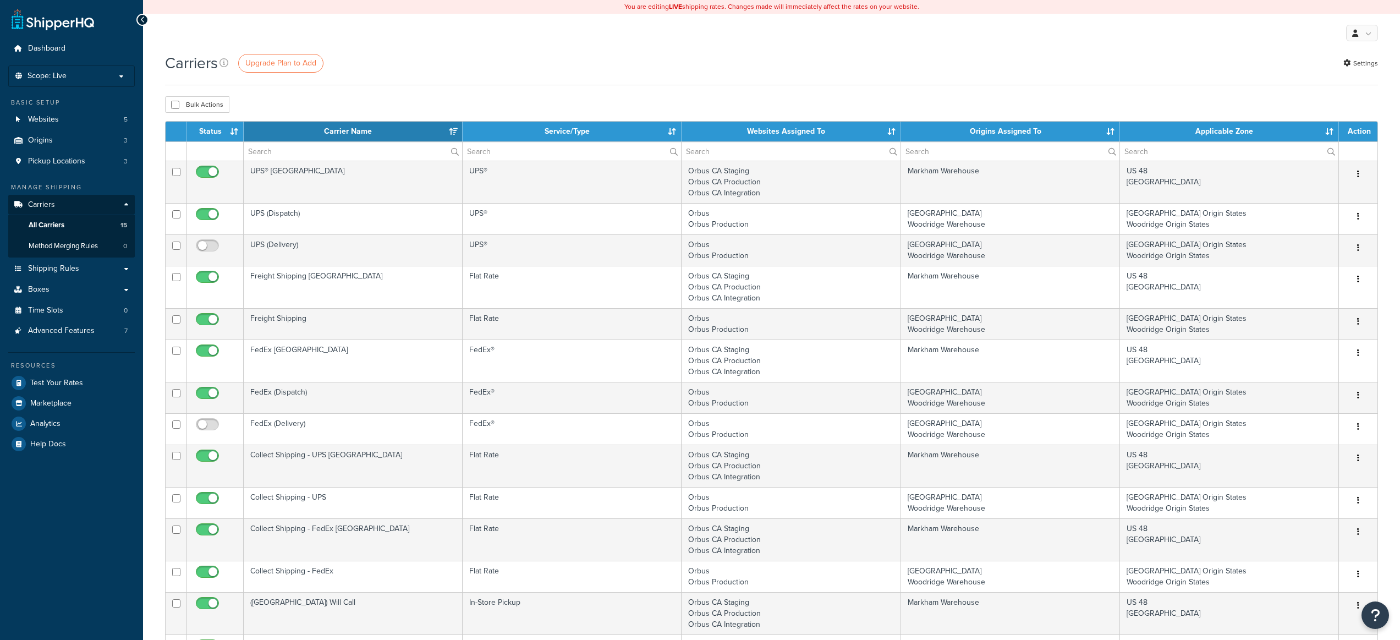
select select "15"
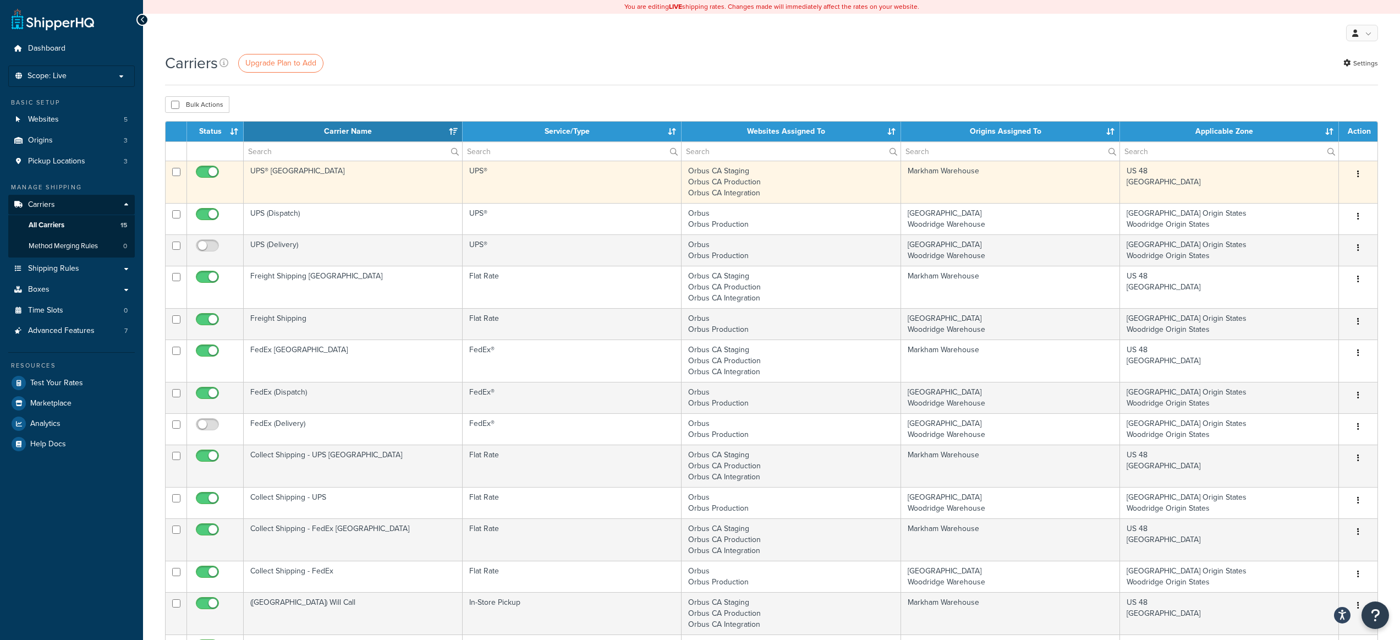
click at [1201, 177] on td "US 48 [GEOGRAPHIC_DATA]" at bounding box center [1229, 182] width 219 height 42
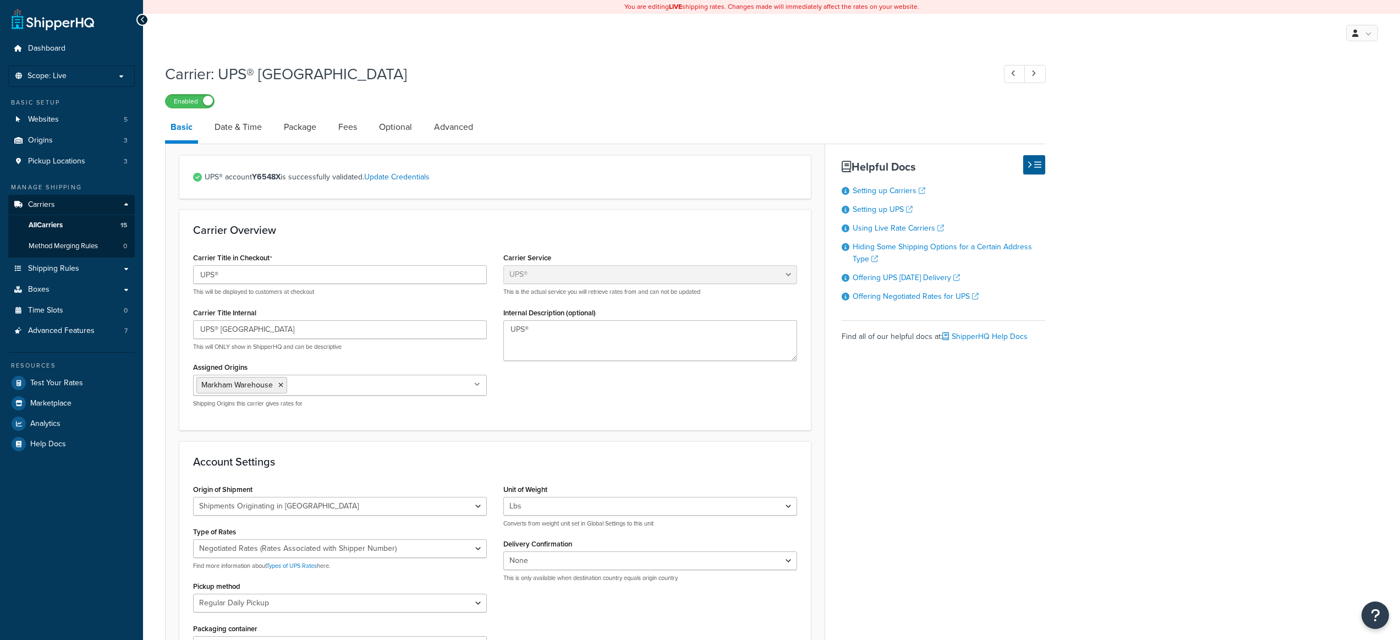
select select "ups"
select select "can"
click at [347, 127] on link "Fees" at bounding box center [348, 127] width 30 height 26
select select "package"
select select "AFTER"
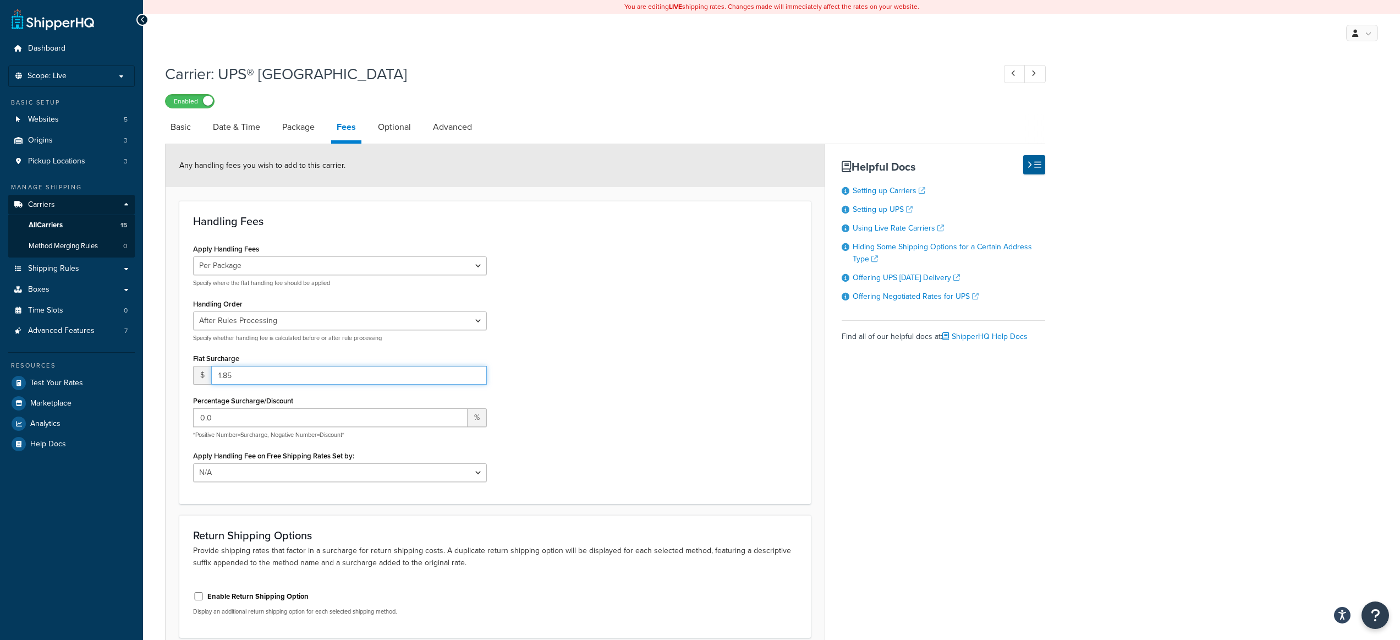
drag, startPoint x: 249, startPoint y: 379, endPoint x: 217, endPoint y: 379, distance: 32.5
click at [217, 379] on input "1.85" at bounding box center [349, 375] width 276 height 19
click at [545, 384] on div "Apply Handling Fees Per Order Per Item Per Package Specify where the flat handl…" at bounding box center [495, 365] width 621 height 249
drag, startPoint x: 294, startPoint y: 377, endPoint x: 207, endPoint y: 374, distance: 86.5
click at [207, 374] on div "$ 1.85" at bounding box center [340, 375] width 294 height 19
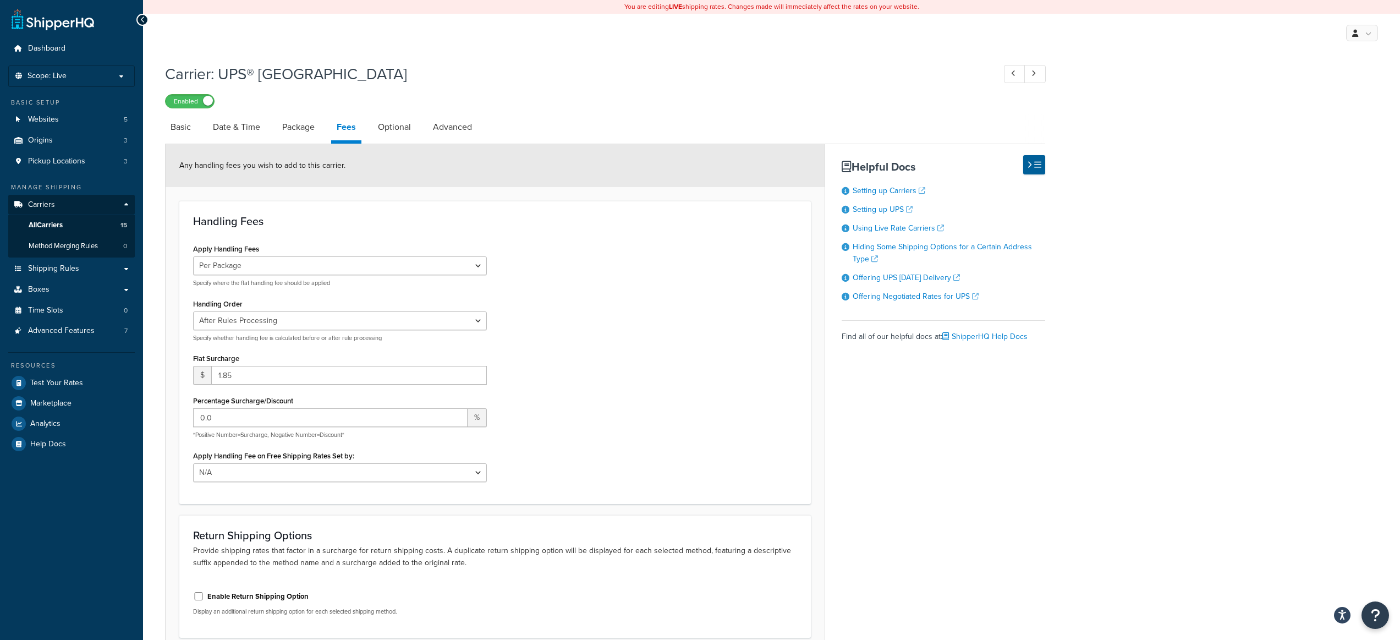
click at [544, 374] on div "Apply Handling Fees Per Order Per Item Per Package Specify where the flat handl…" at bounding box center [495, 365] width 621 height 249
click at [72, 262] on link "Shipping Rules" at bounding box center [71, 269] width 127 height 20
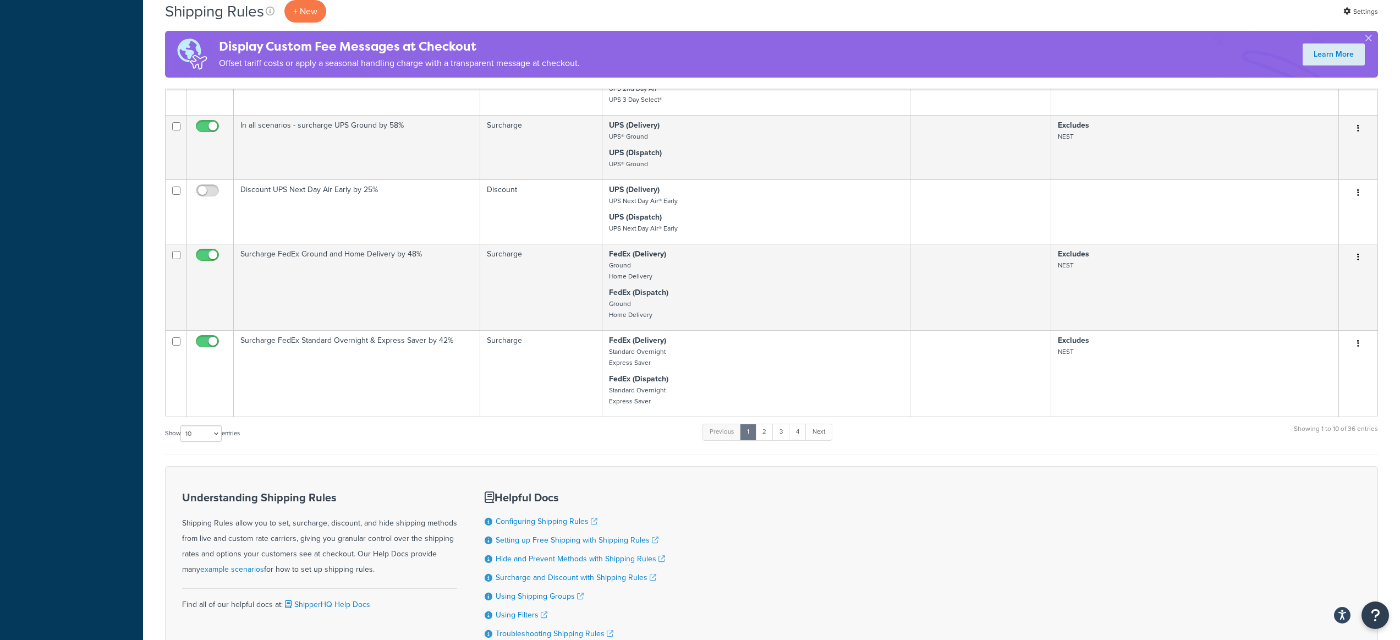
scroll to position [775, 0]
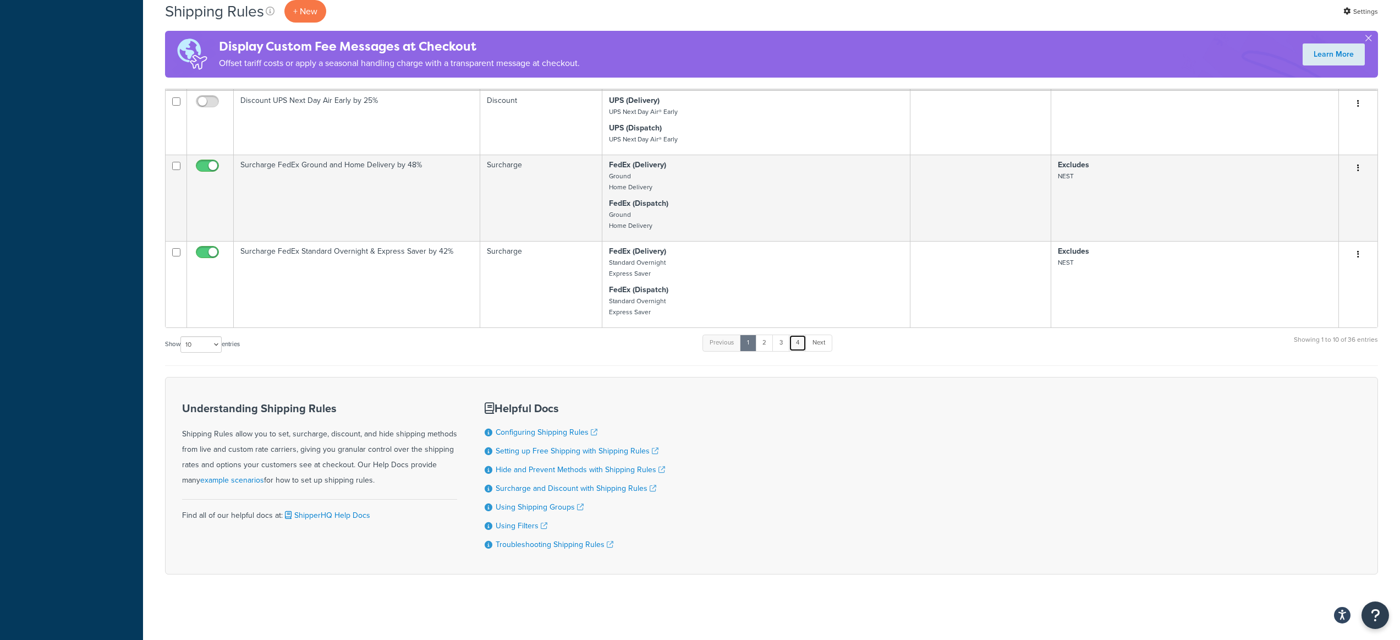
click at [802, 351] on link "4" at bounding box center [798, 343] width 18 height 17
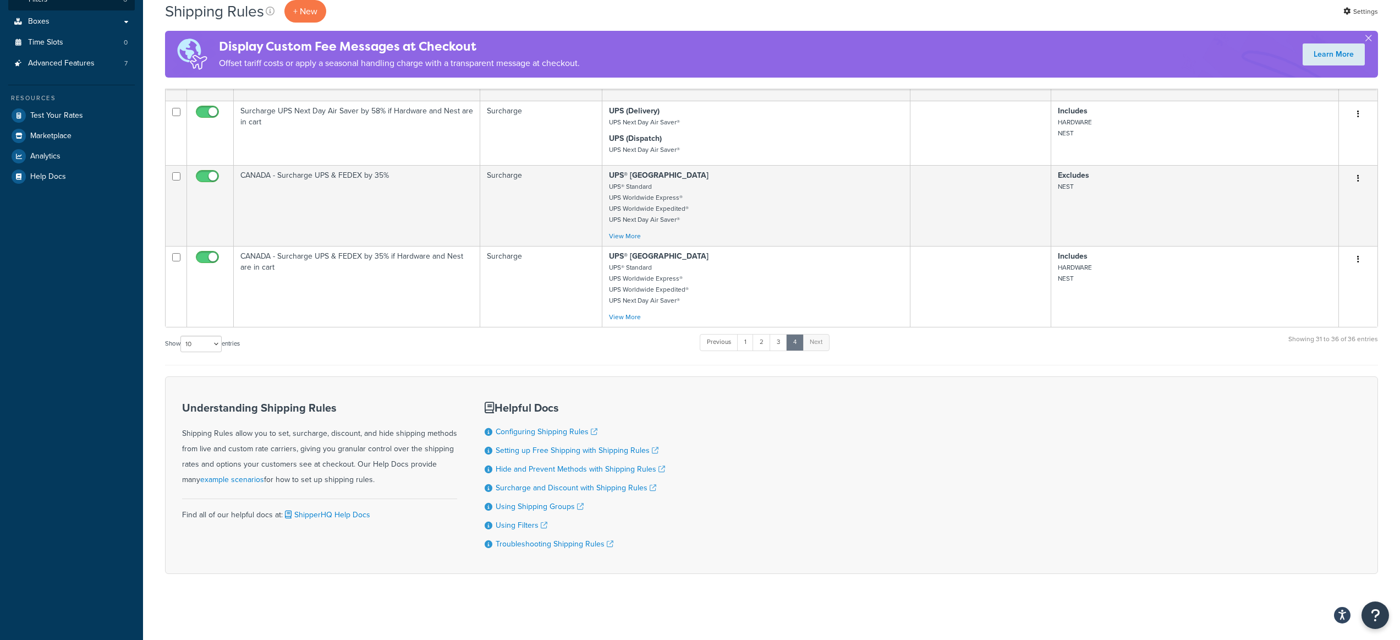
scroll to position [309, 0]
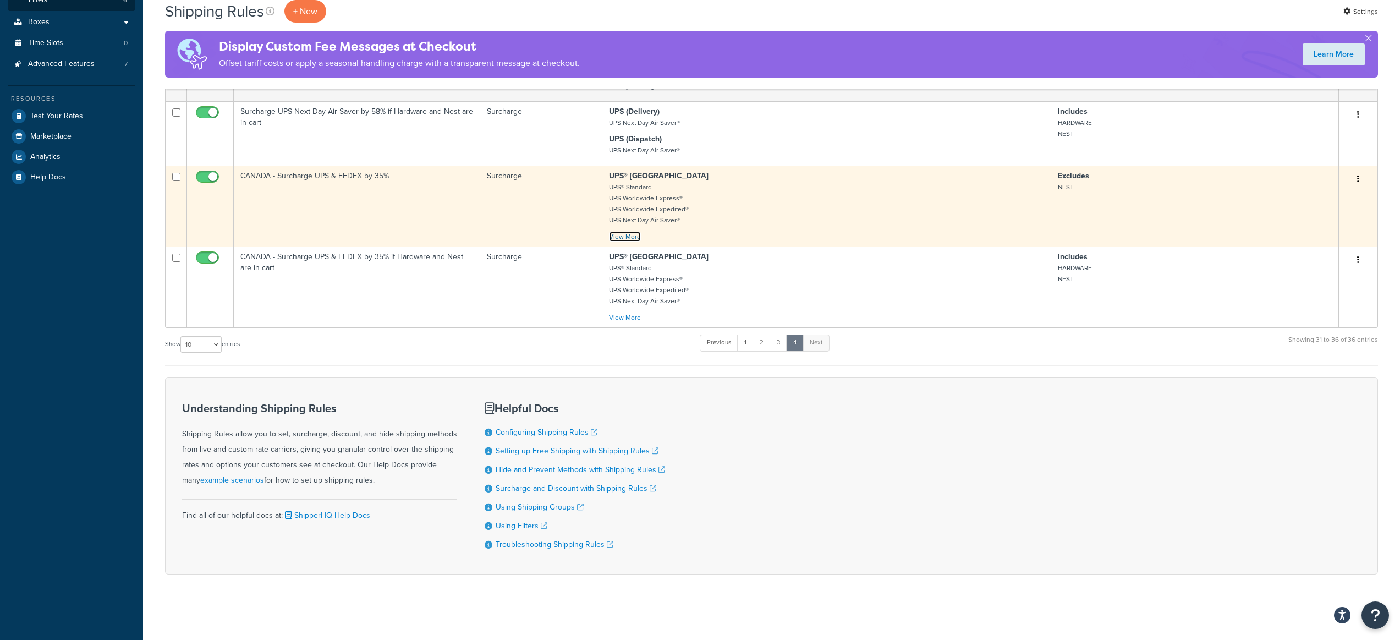
click at [637, 239] on link "View More" at bounding box center [625, 237] width 32 height 10
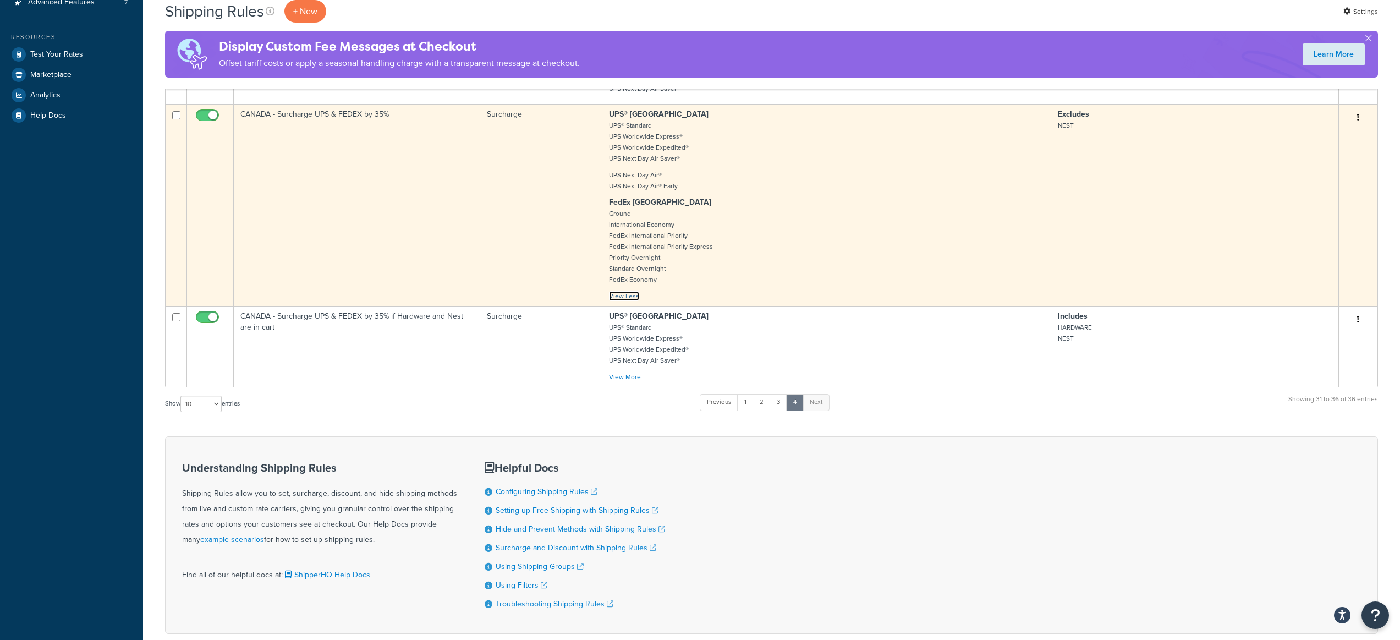
scroll to position [327, 0]
